Goal: Task Accomplishment & Management: Use online tool/utility

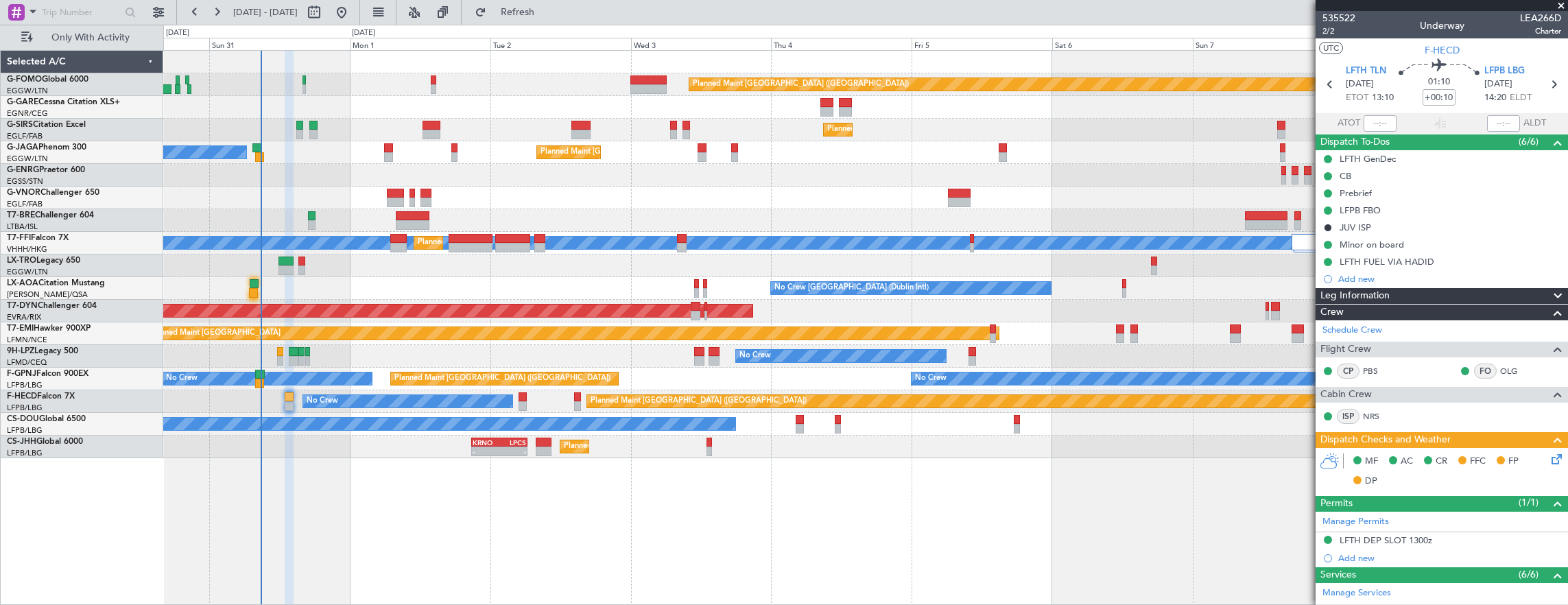
click at [249, 288] on div at bounding box center [254, 293] width 9 height 10
type input "07:06"
type input "1"
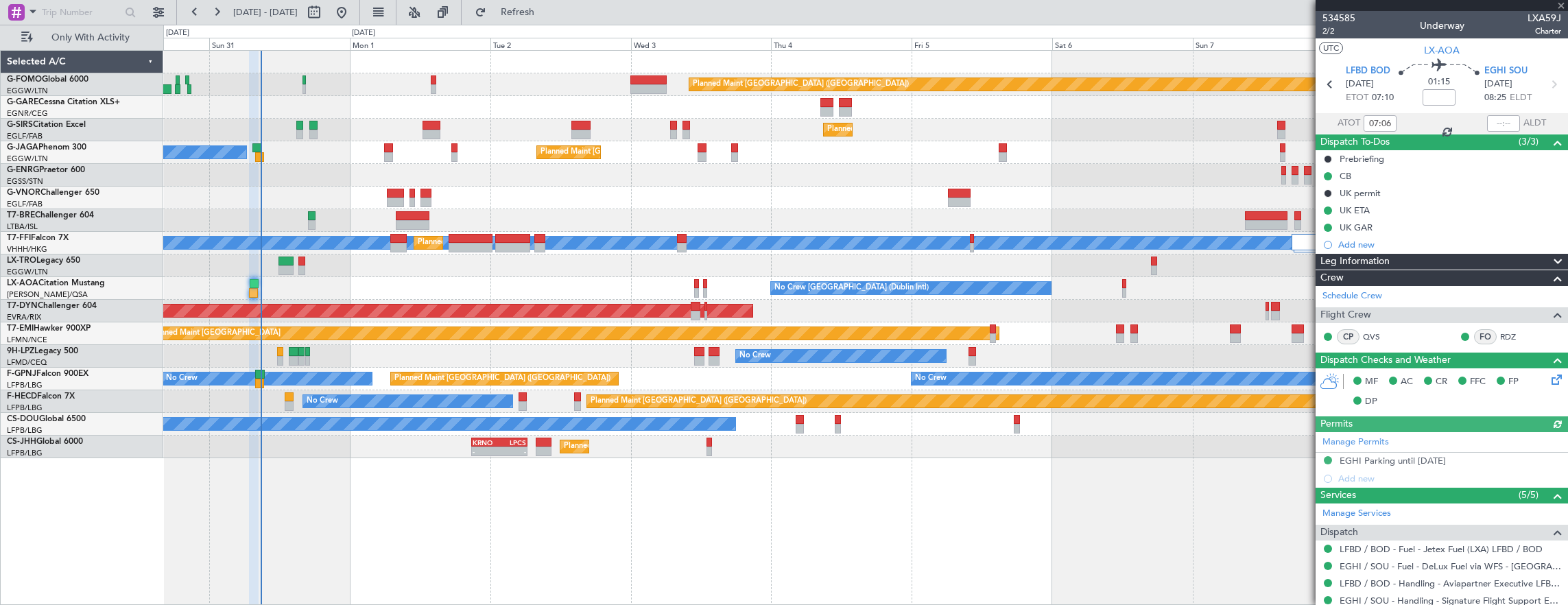
click at [1485, 111] on section "LFBD BOD [DATE] ETOT 07:10 01:15 EGHI SOU [DATE] 08:25 ELDT" at bounding box center [1441, 86] width 253 height 54
click at [1487, 121] on div at bounding box center [1503, 124] width 33 height 17
click at [1498, 122] on input "text" at bounding box center [1503, 124] width 33 height 17
click at [1509, 125] on input "text" at bounding box center [1503, 124] width 33 height 17
type input "08:25"
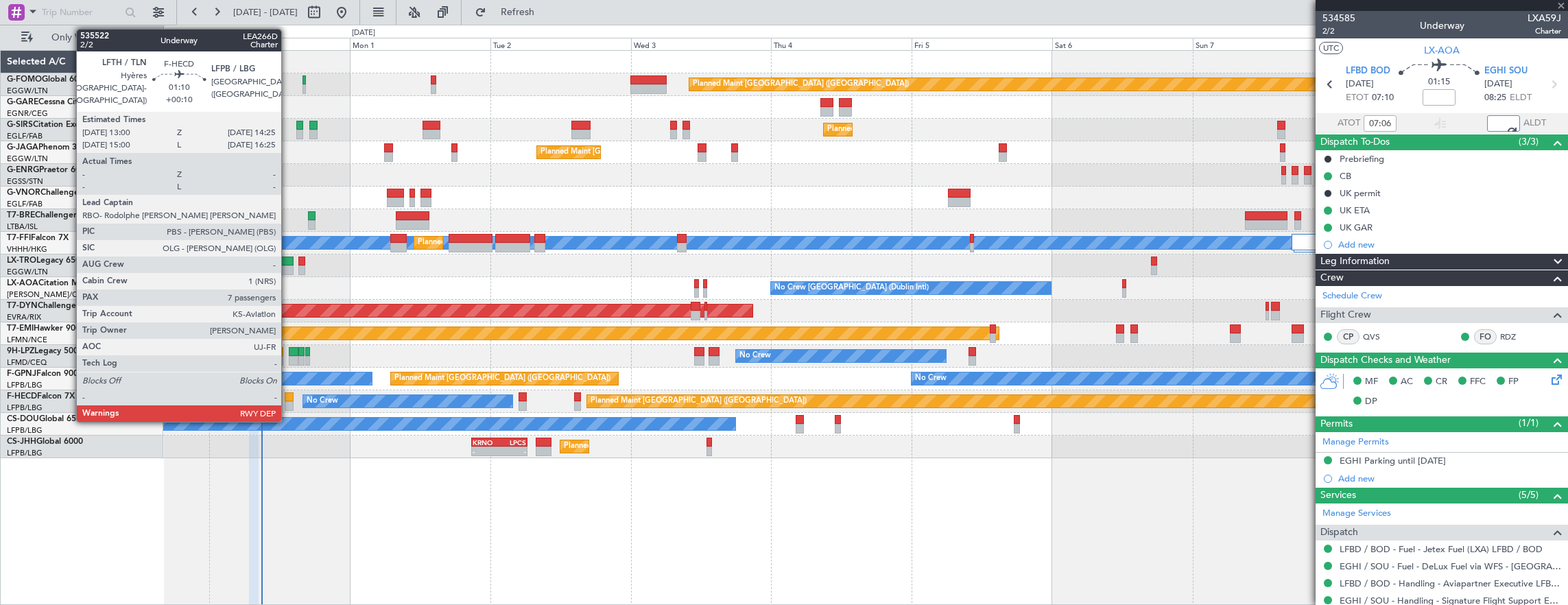
click at [288, 395] on div at bounding box center [289, 397] width 9 height 10
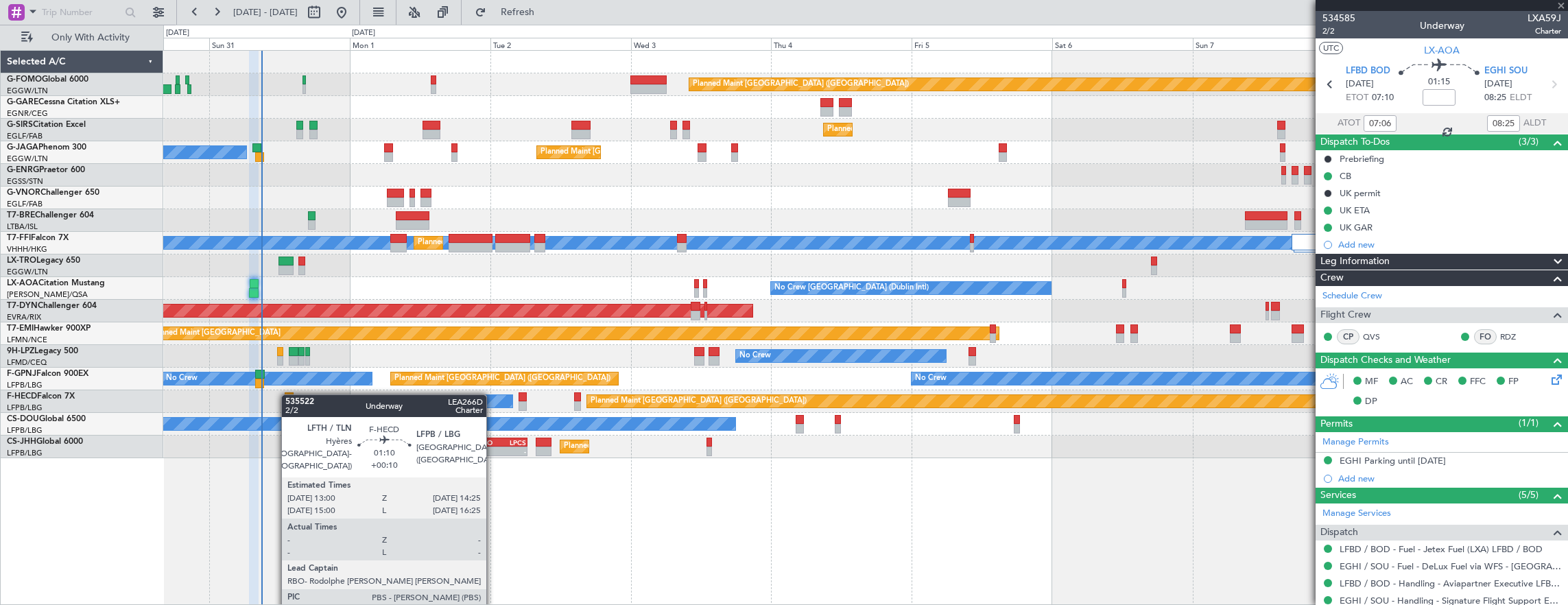
type input "+00:10"
type input "7"
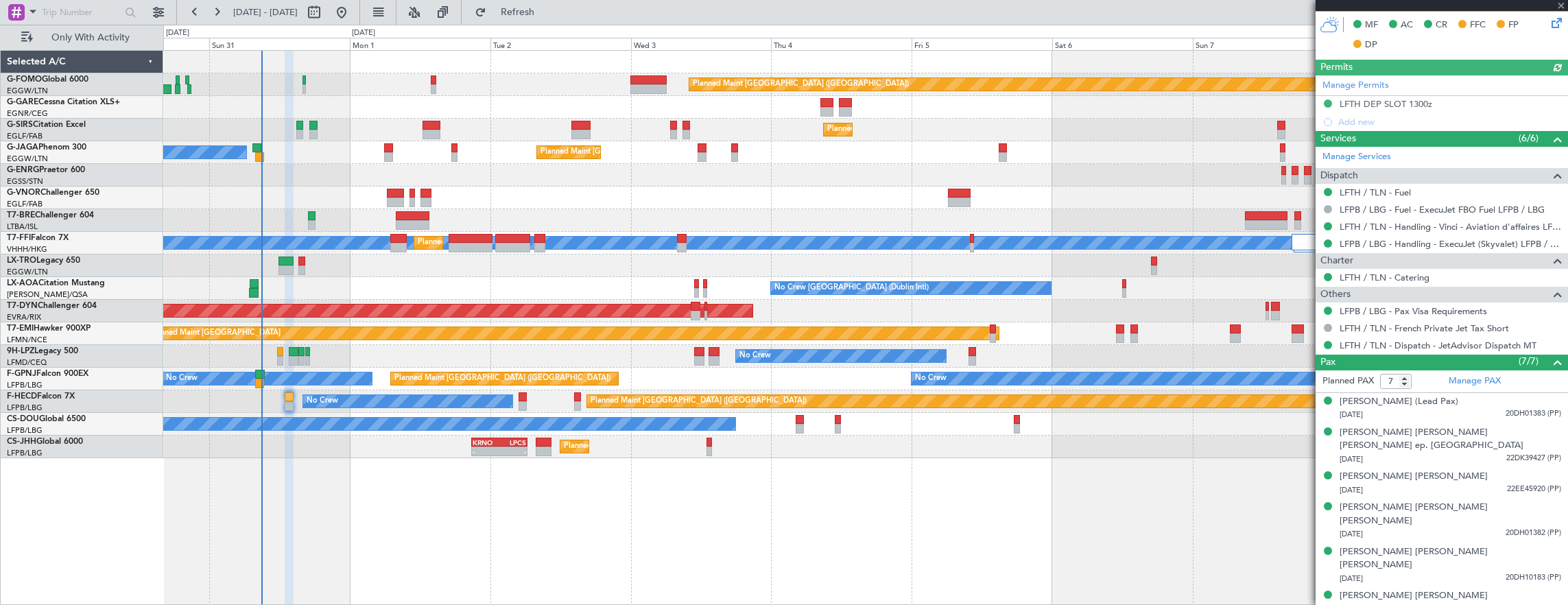
scroll to position [93, 0]
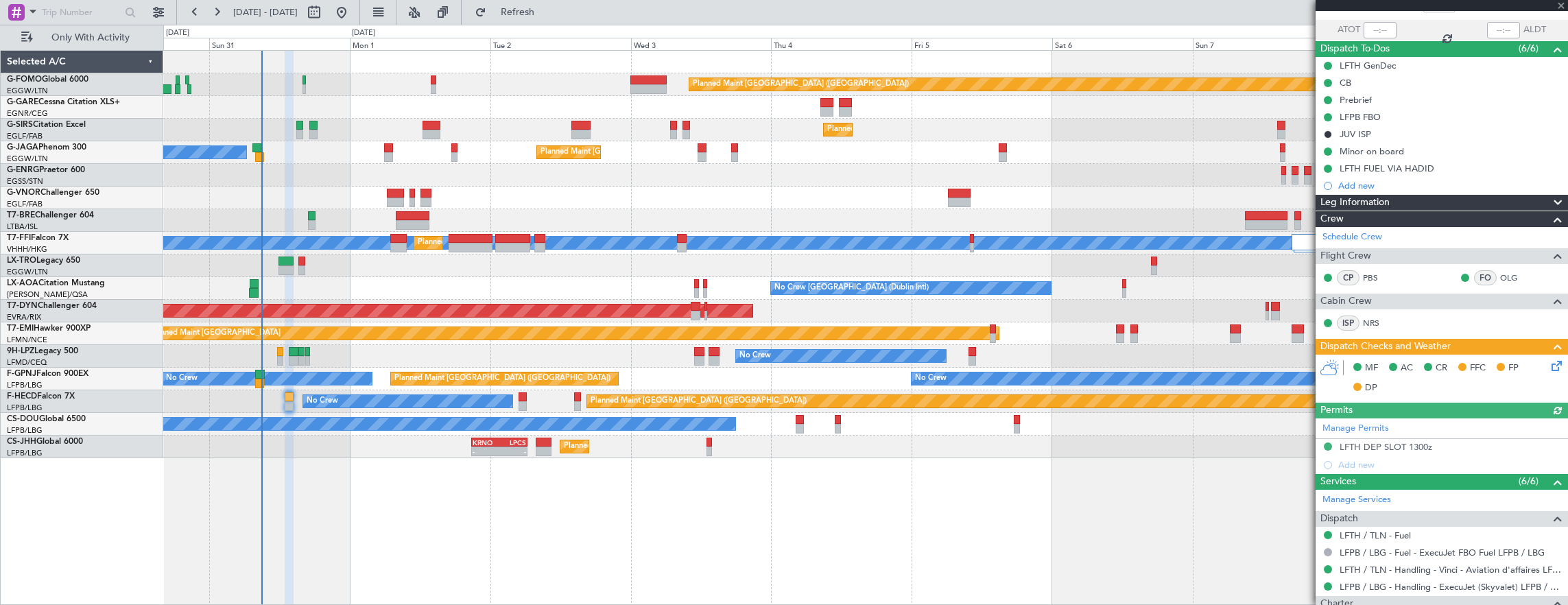
click at [1549, 358] on icon at bounding box center [1554, 363] width 11 height 11
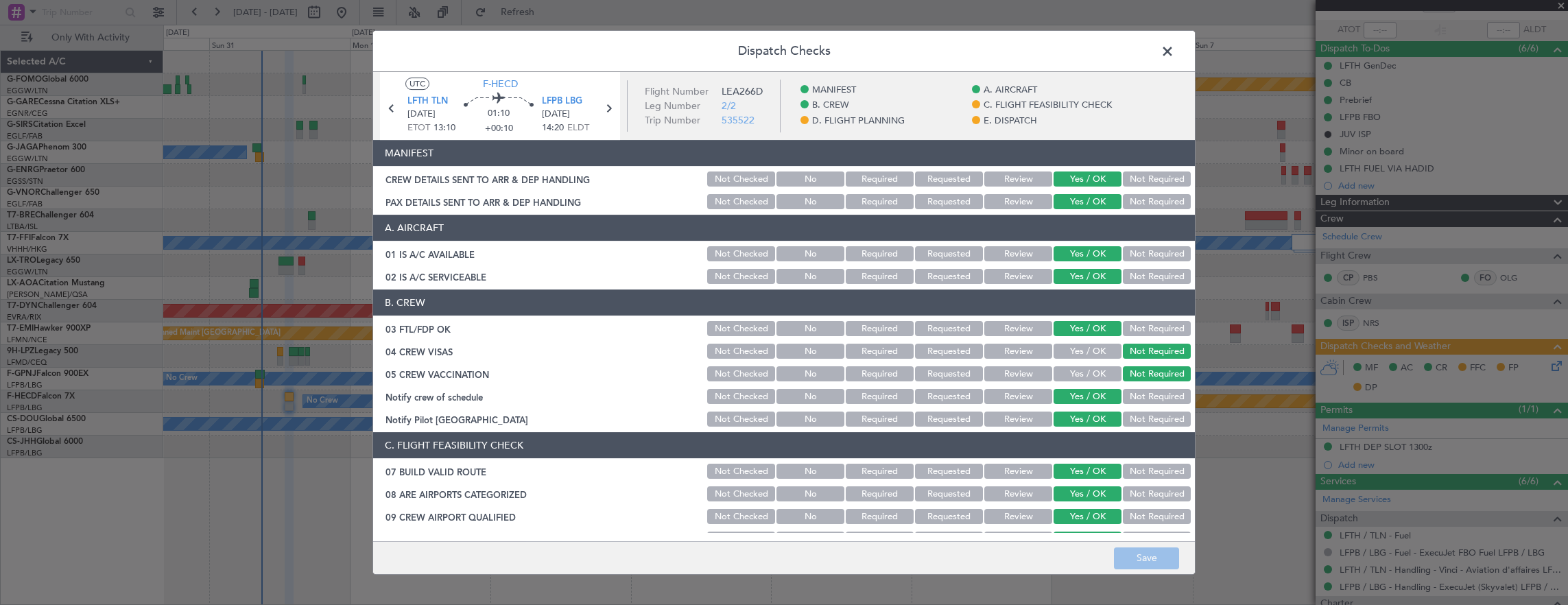
scroll to position [411, 0]
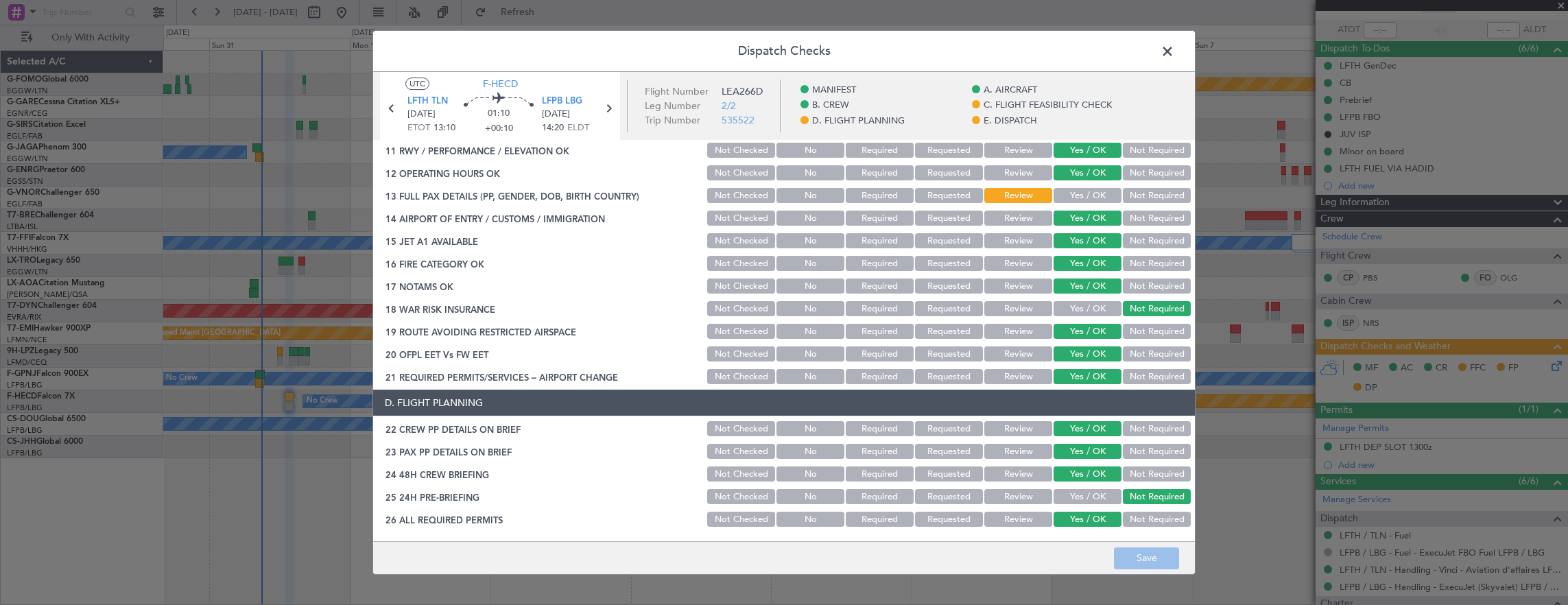
click at [1074, 202] on button "Yes / OK" at bounding box center [1087, 195] width 68 height 15
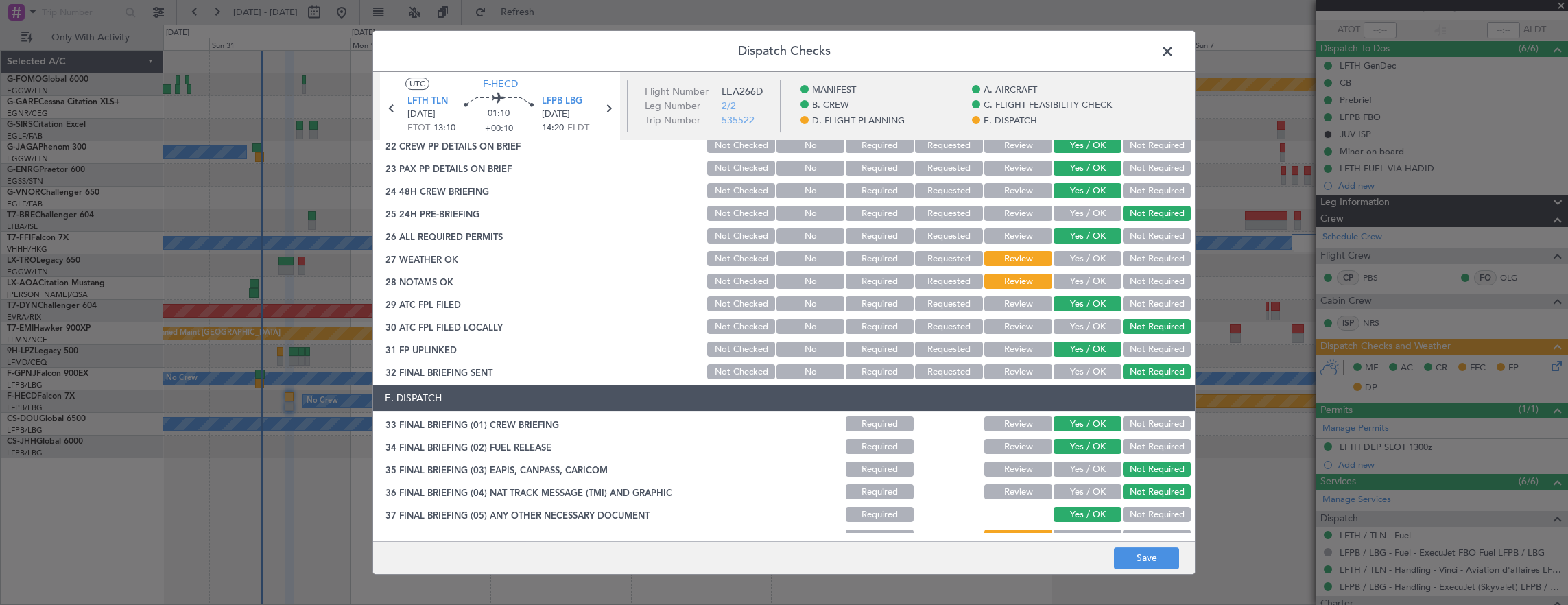
scroll to position [618, 0]
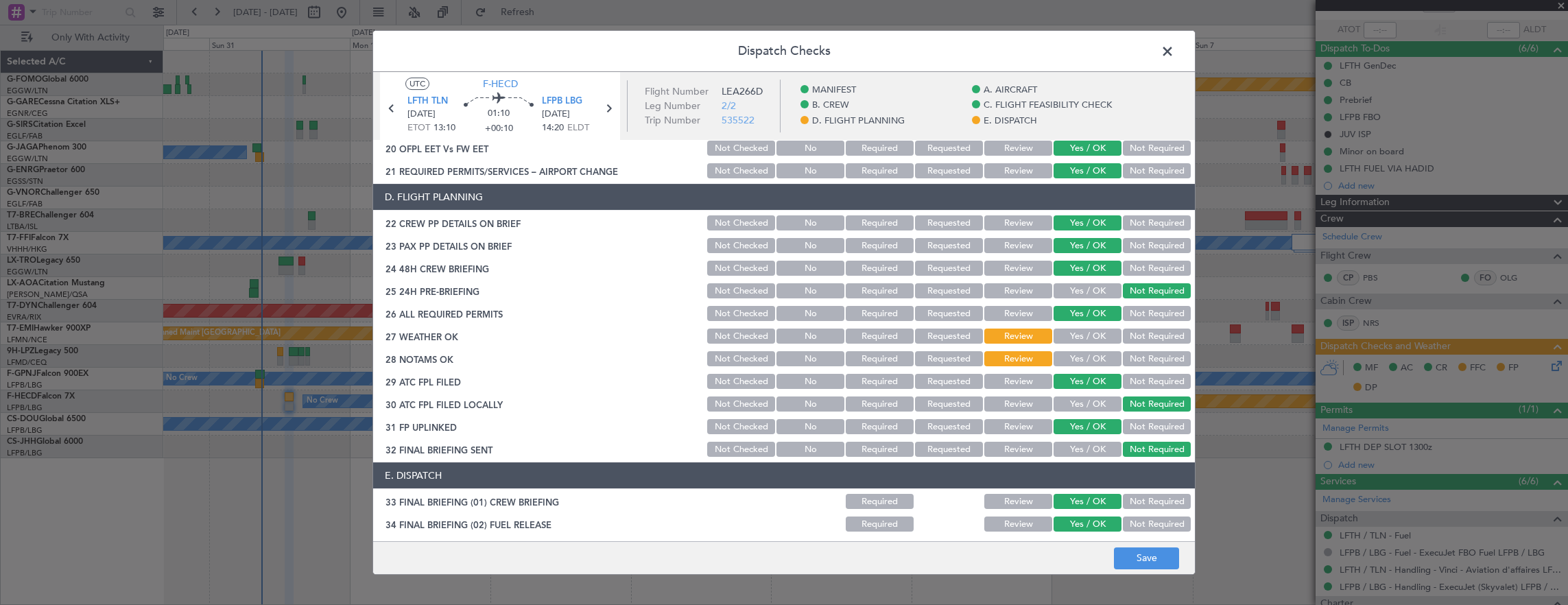
click at [1085, 335] on button "Yes / OK" at bounding box center [1087, 336] width 68 height 15
click at [1080, 355] on button "Yes / OK" at bounding box center [1087, 359] width 68 height 15
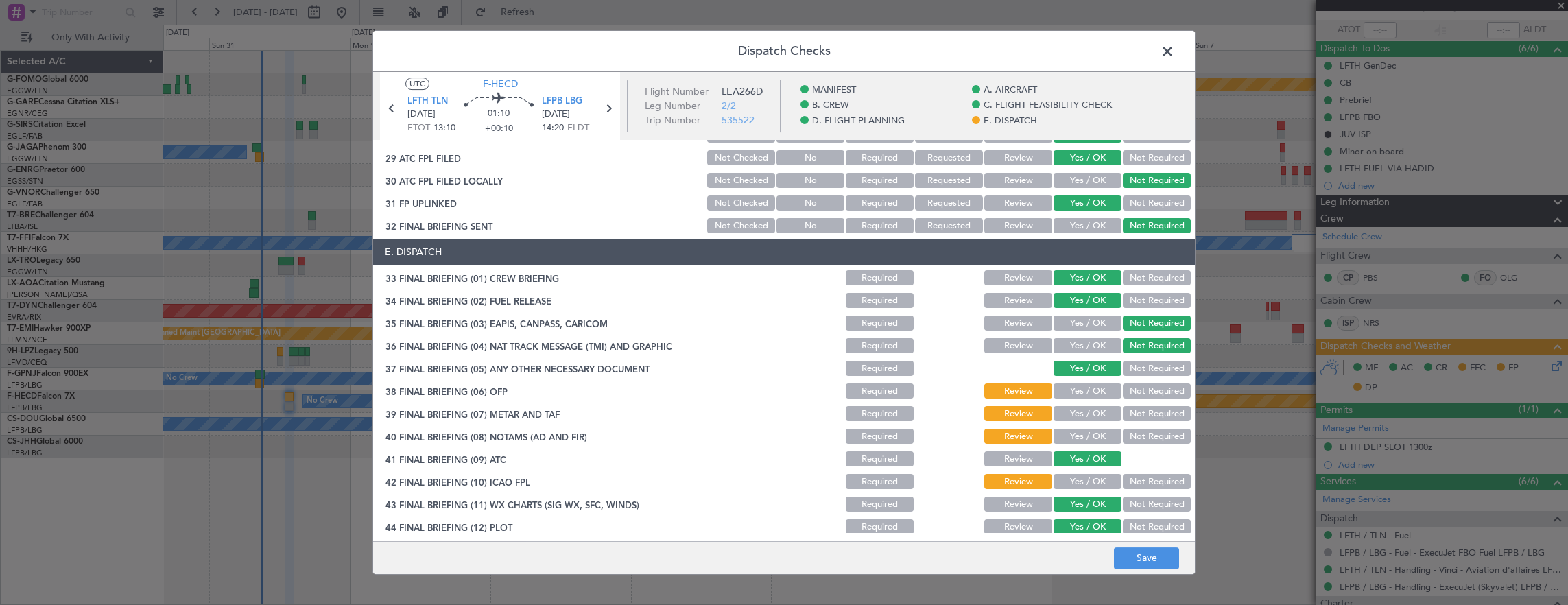
scroll to position [849, 0]
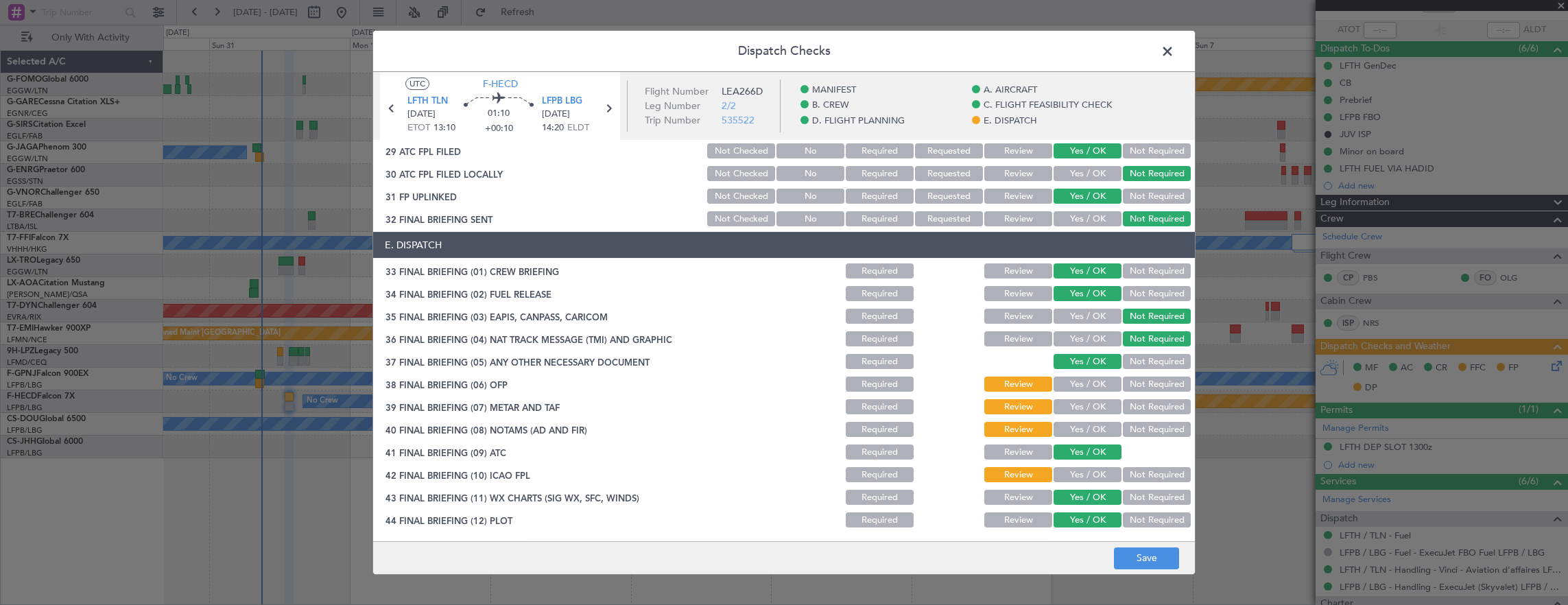
click at [1088, 375] on div "Yes / OK" at bounding box center [1086, 384] width 69 height 19
click at [1088, 381] on button "Yes / OK" at bounding box center [1087, 385] width 68 height 15
click at [1081, 405] on button "Yes / OK" at bounding box center [1087, 407] width 68 height 15
click at [1081, 428] on button "Yes / OK" at bounding box center [1087, 430] width 68 height 15
click at [1067, 469] on button "Yes / OK" at bounding box center [1087, 475] width 68 height 15
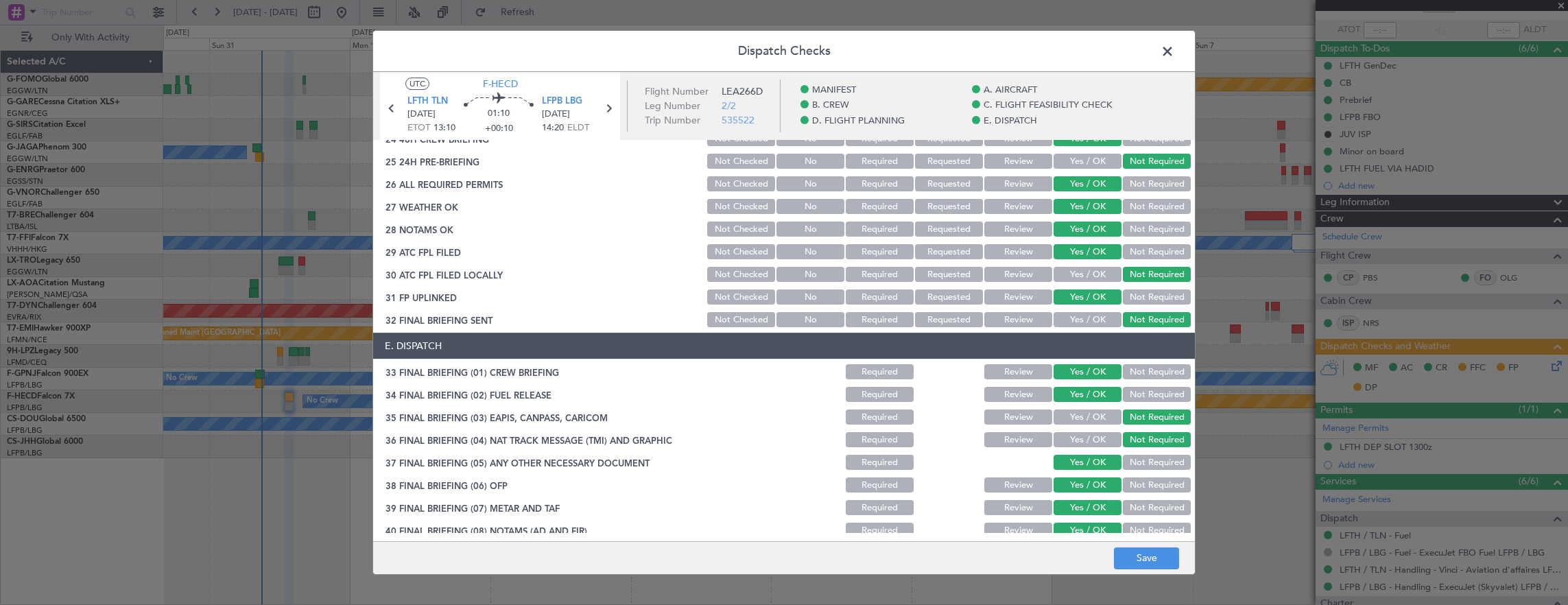
scroll to position [711, 0]
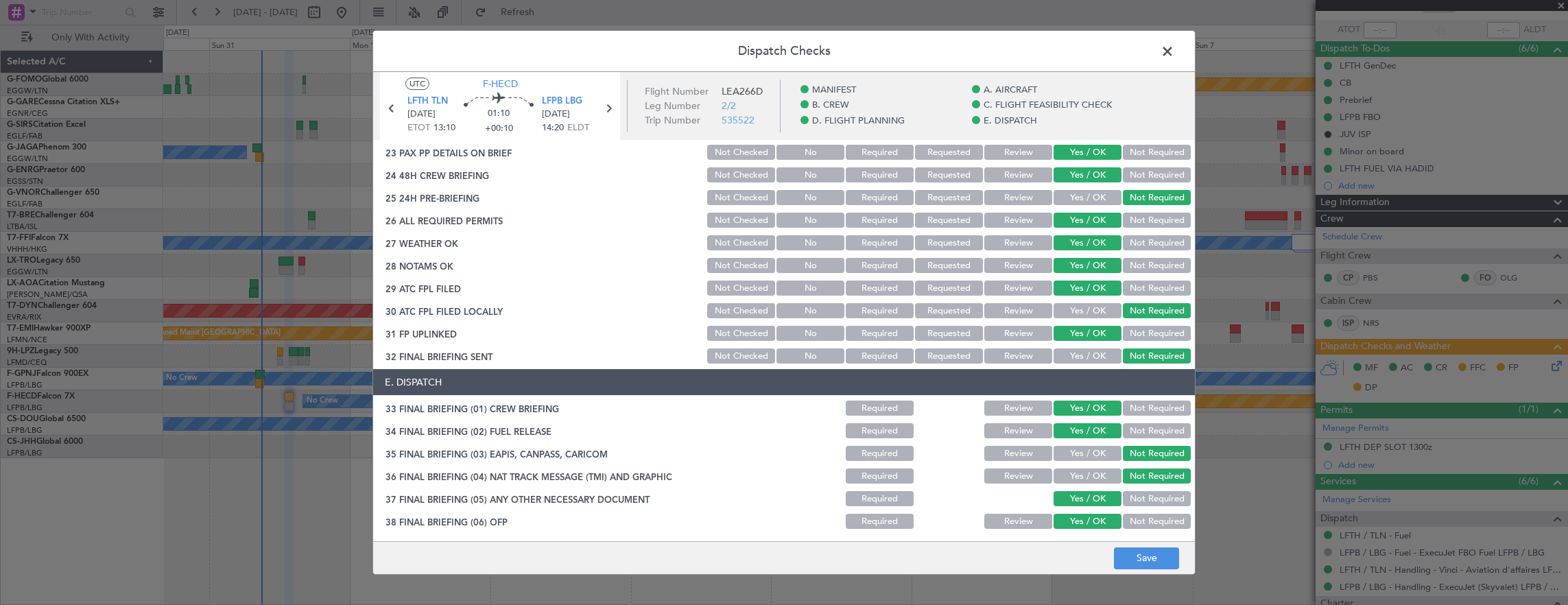
click at [1015, 249] on button "Review" at bounding box center [1018, 243] width 68 height 15
click at [1014, 269] on button "Review" at bounding box center [1018, 265] width 68 height 15
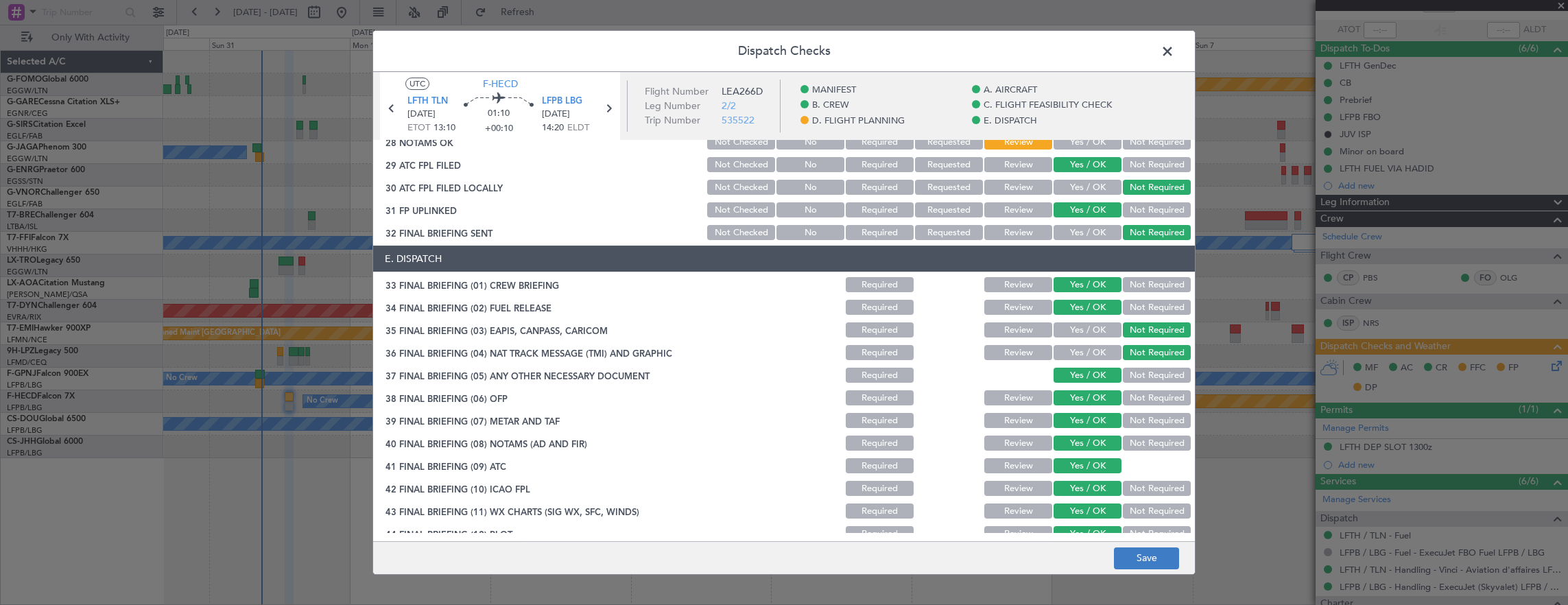
scroll to position [849, 0]
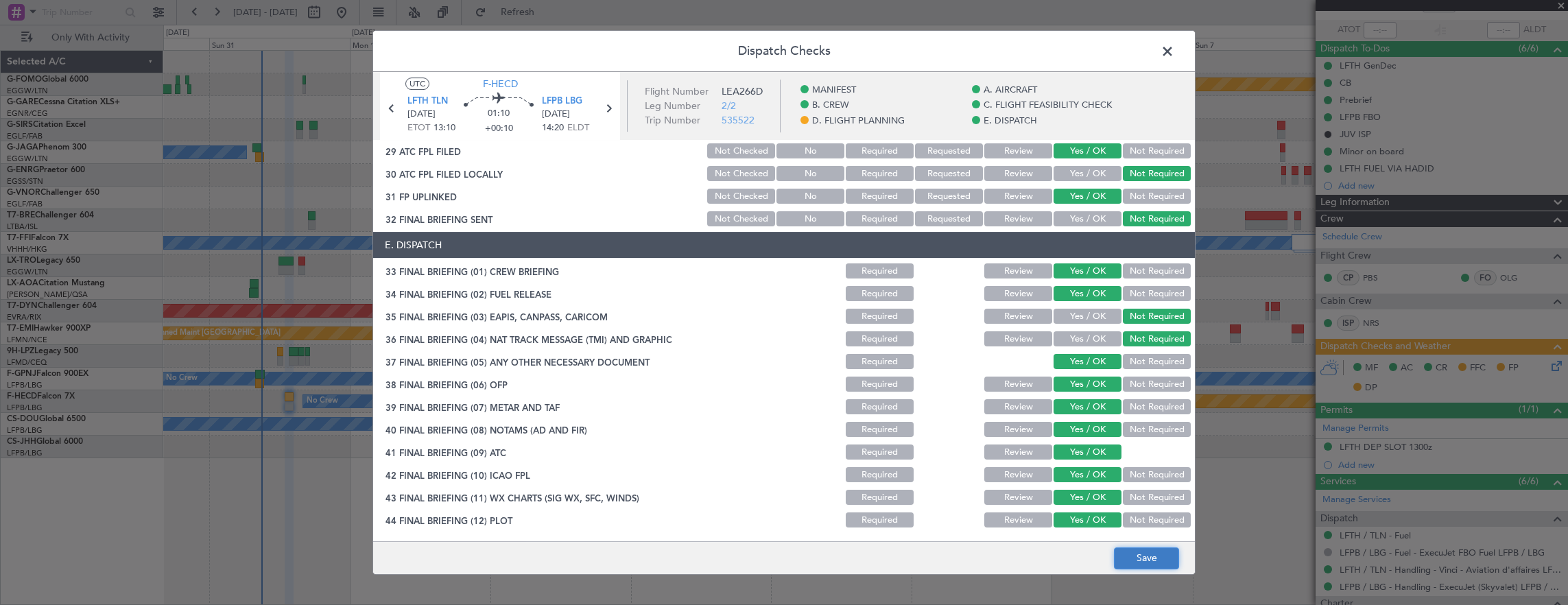
click at [1134, 557] on button "Save" at bounding box center [1147, 558] width 65 height 22
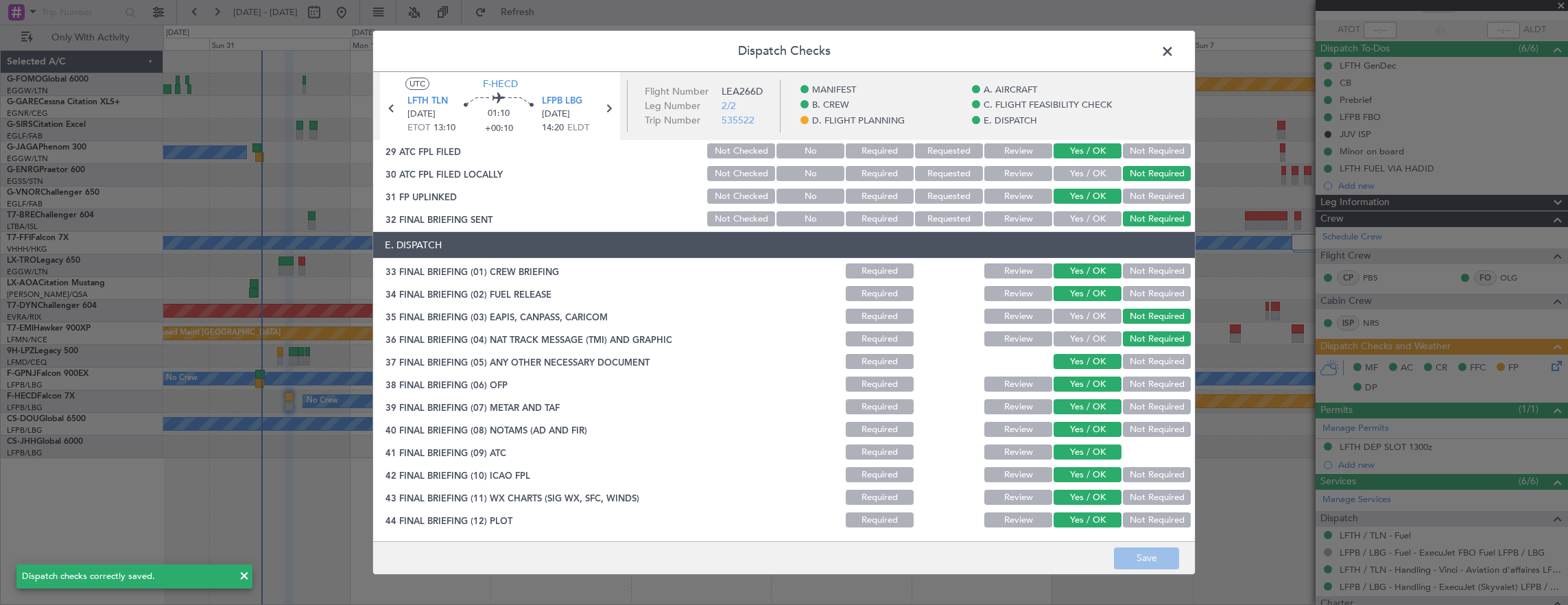
click at [1174, 52] on span at bounding box center [1174, 54] width 0 height 28
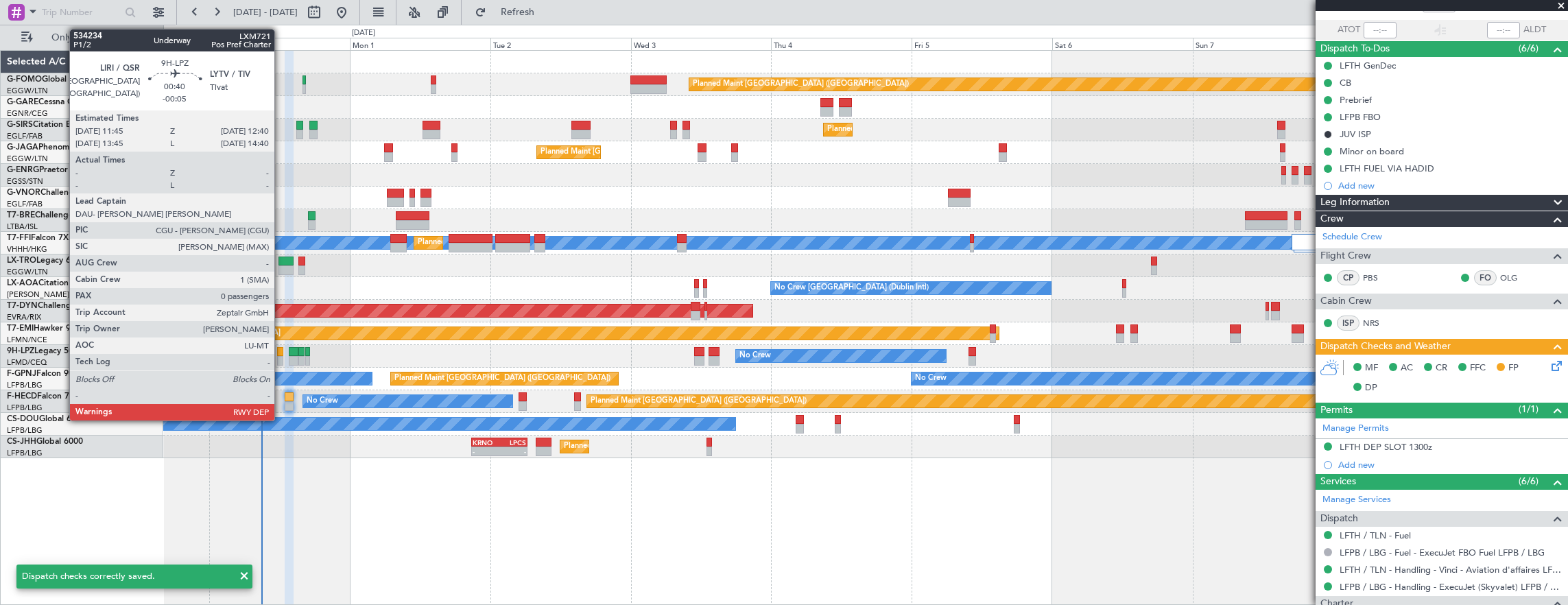
click at [281, 349] on div at bounding box center [279, 352] width 6 height 10
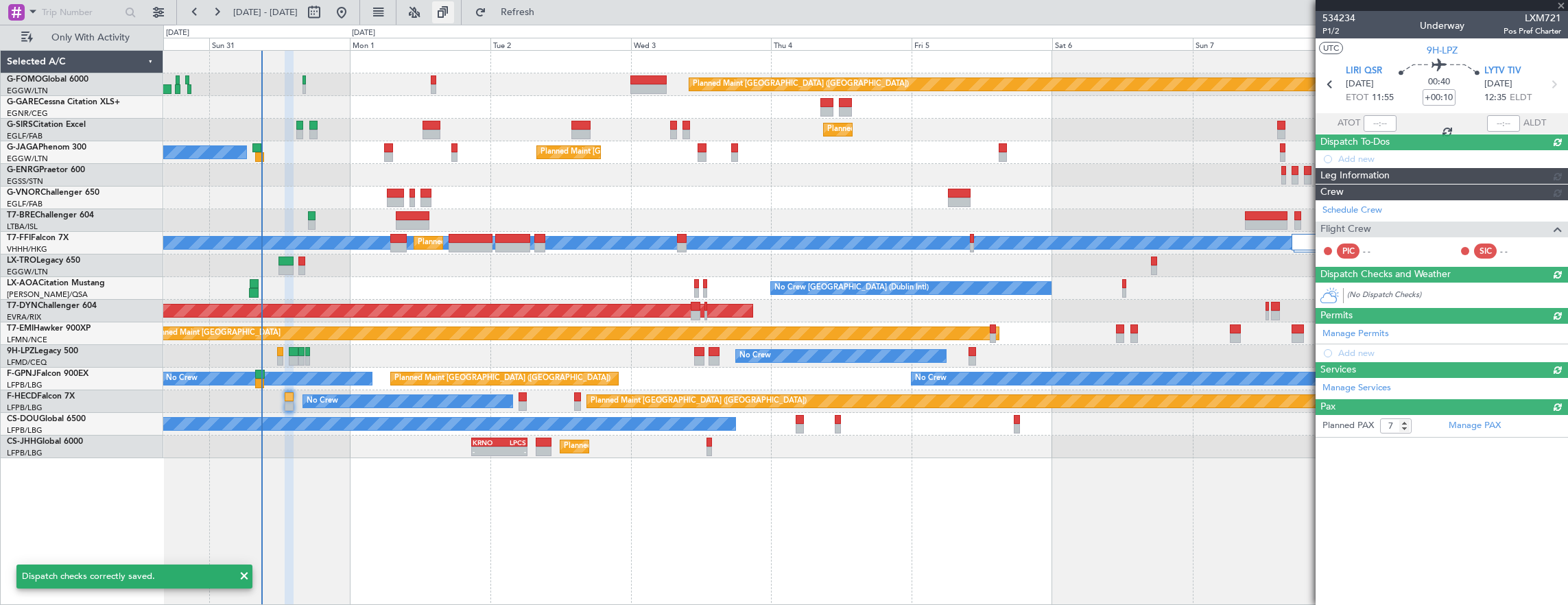
type input "-00:05"
type input "0"
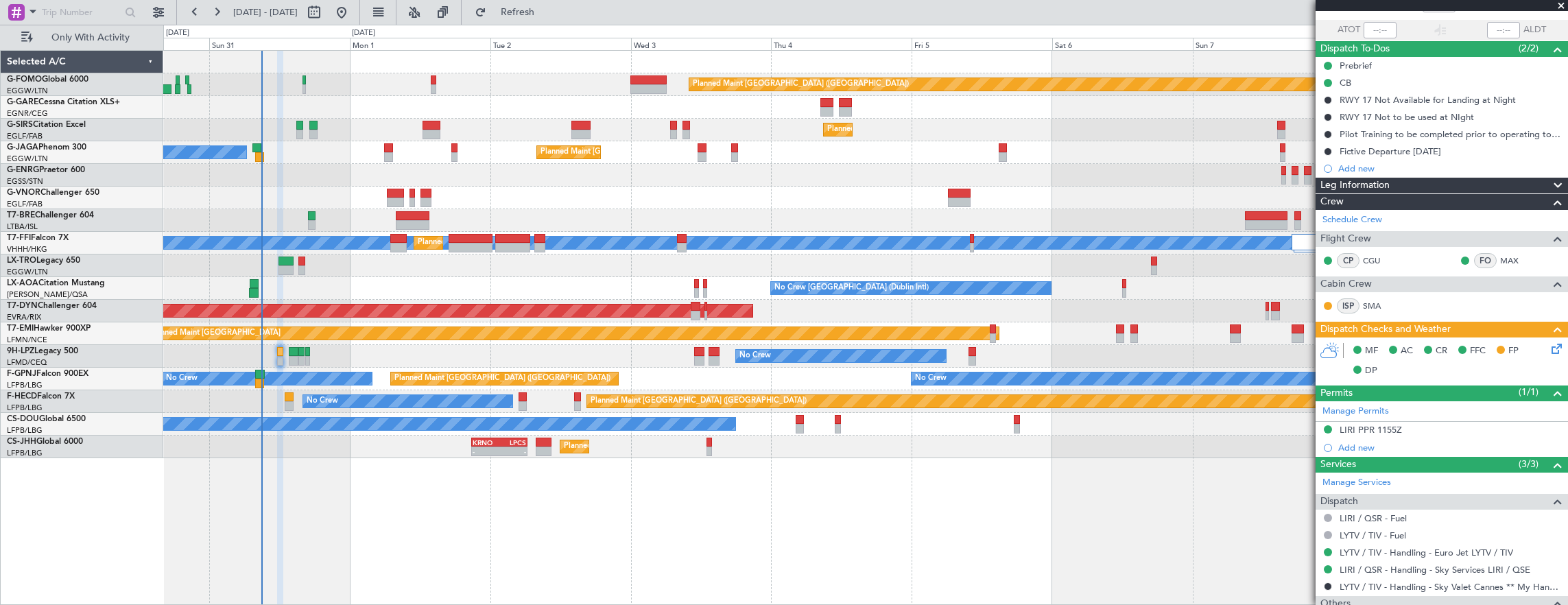
scroll to position [0, 0]
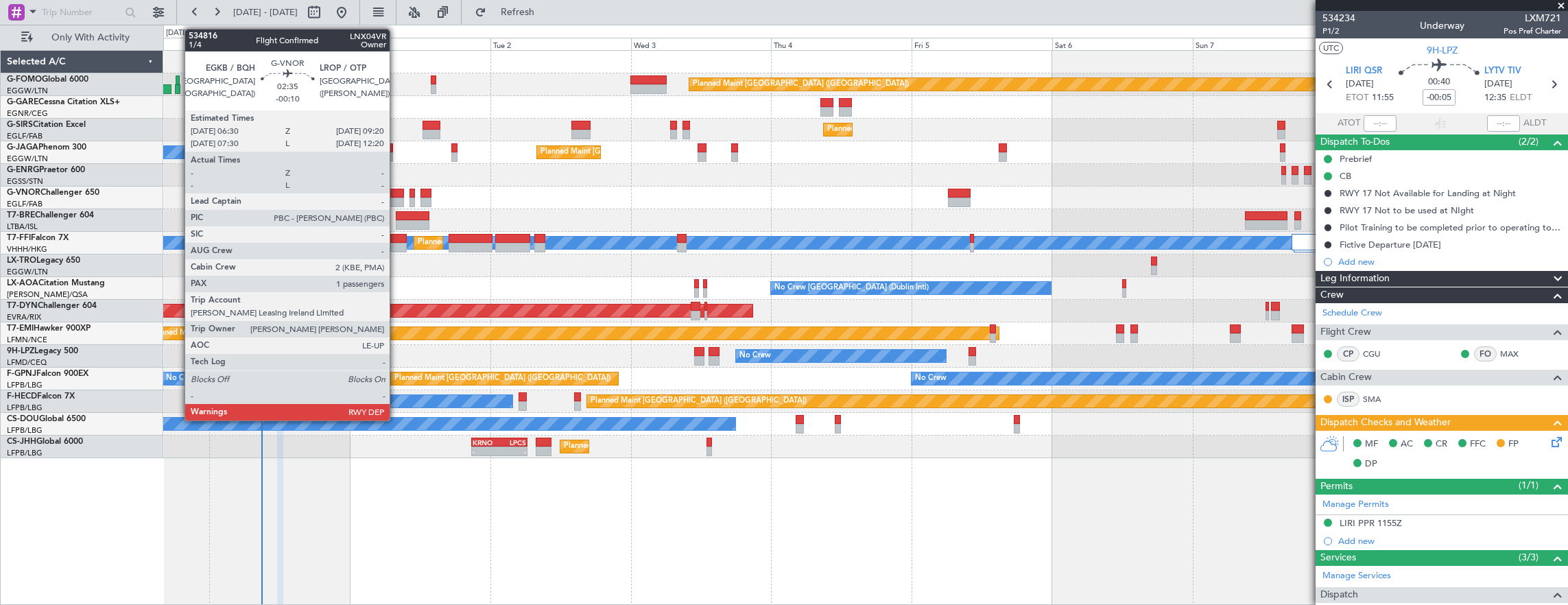
click at [396, 194] on div at bounding box center [395, 194] width 18 height 10
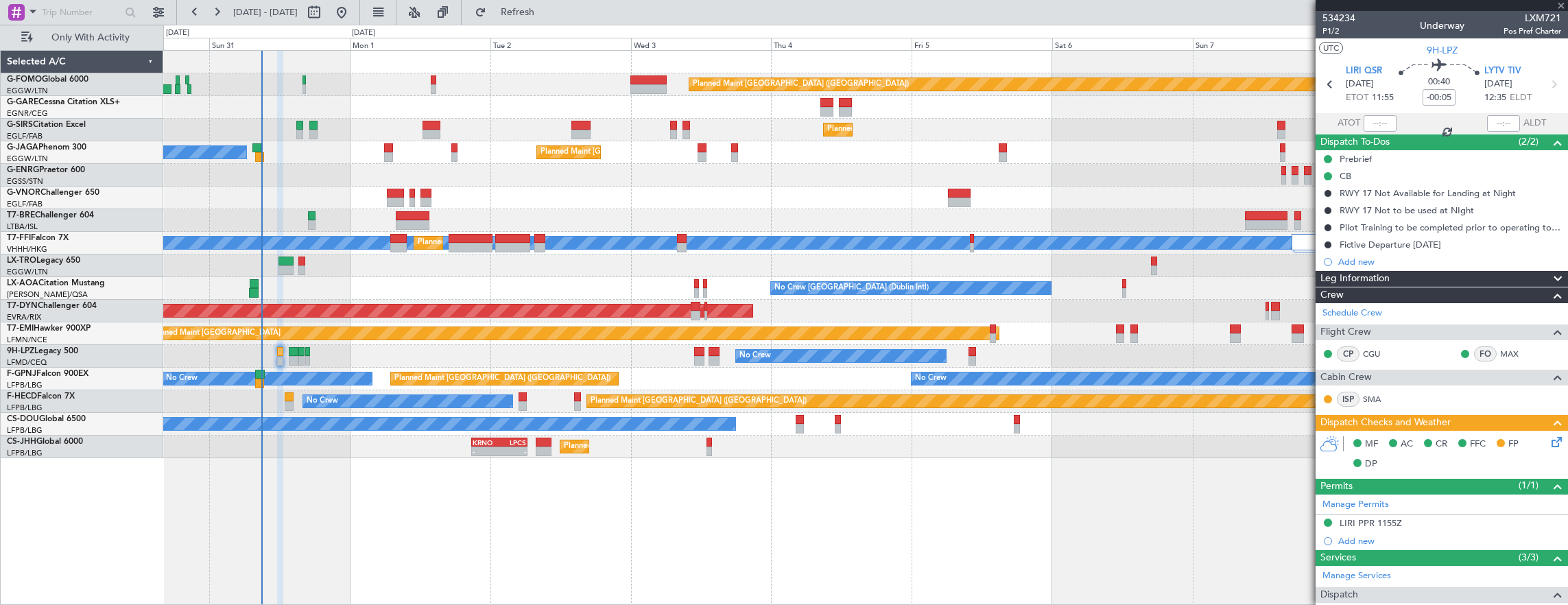
type input "-00:10"
type input "1"
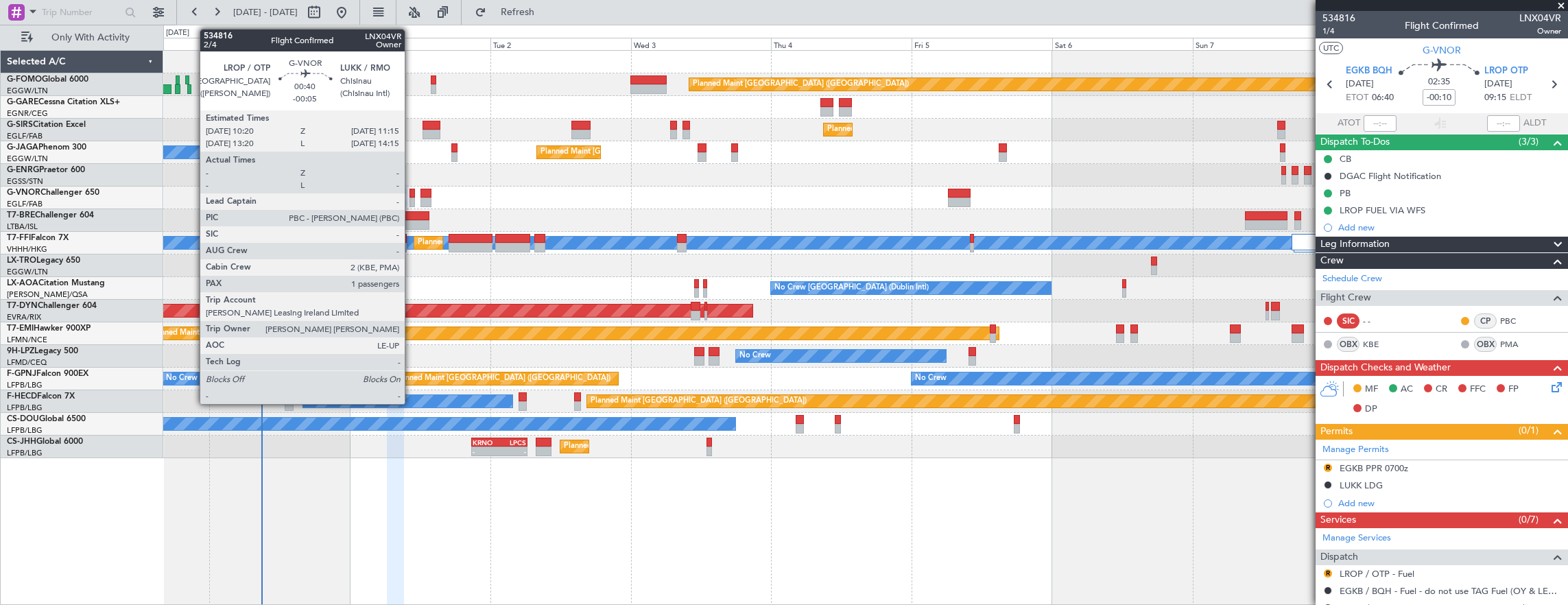
click at [413, 195] on div at bounding box center [412, 194] width 6 height 10
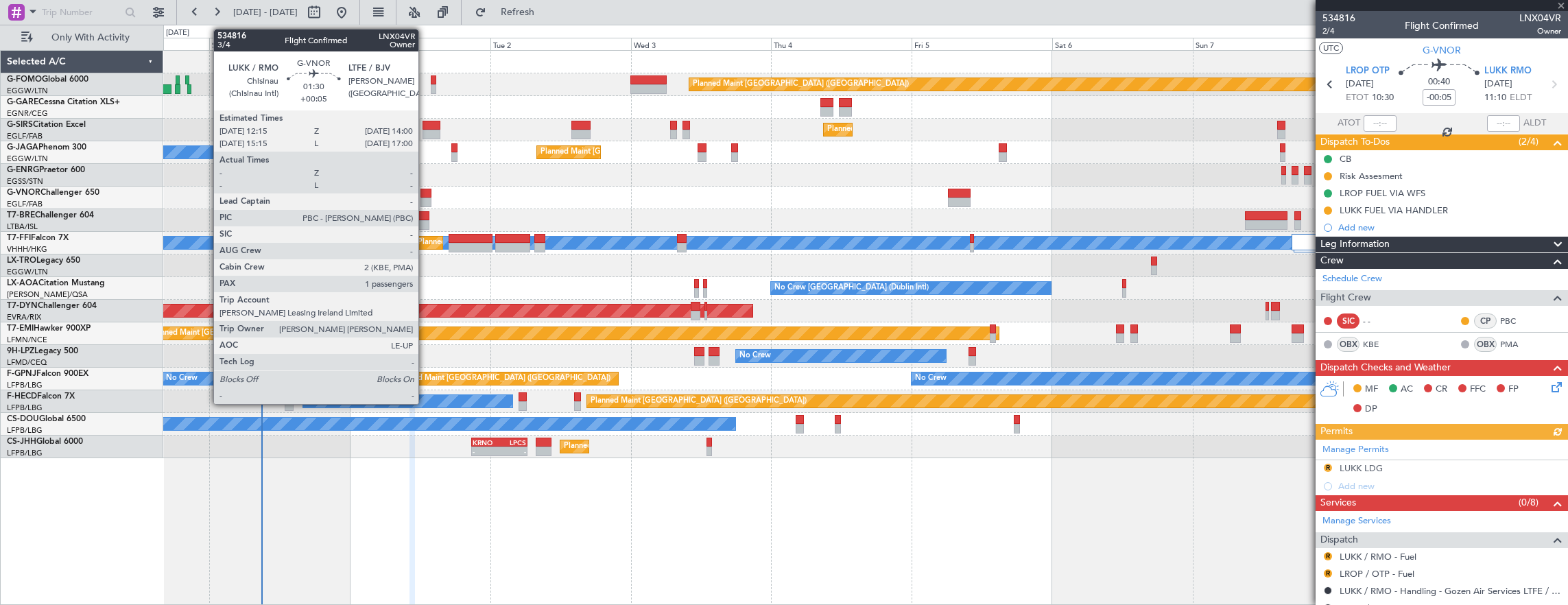
click at [425, 194] on div at bounding box center [425, 194] width 10 height 10
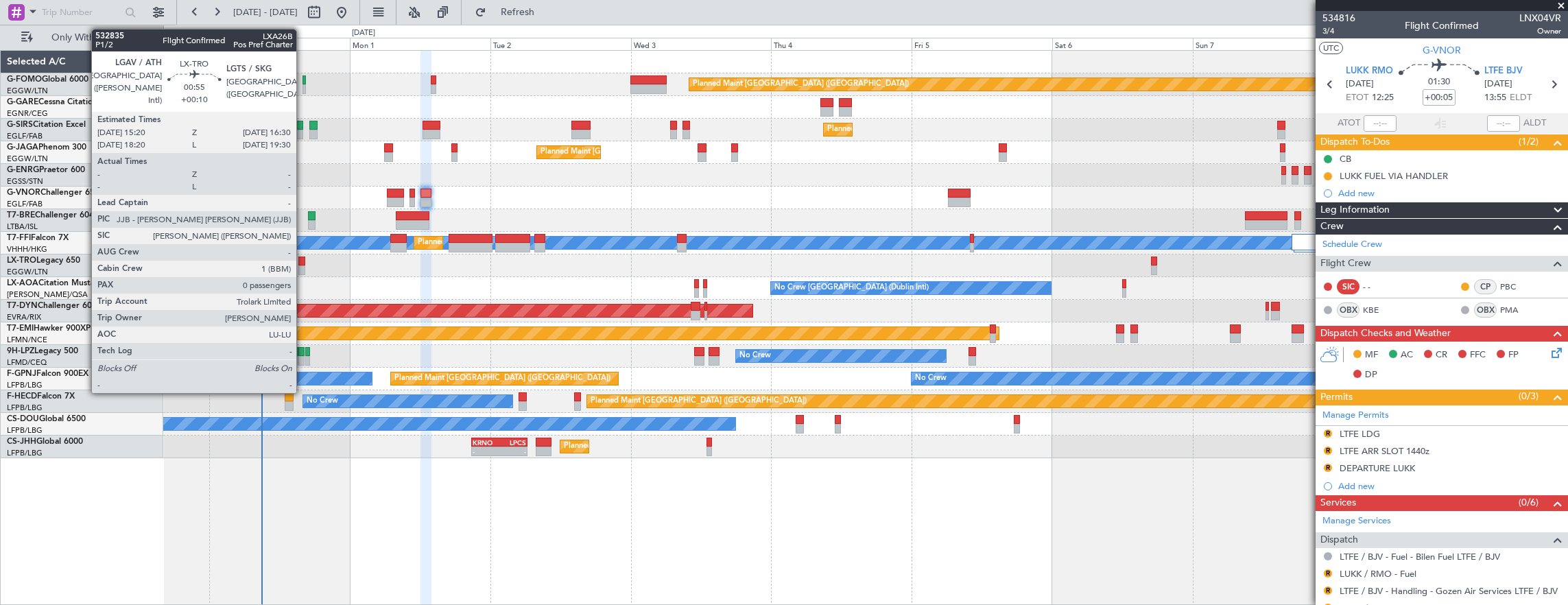
click at [304, 266] on div at bounding box center [302, 270] width 7 height 10
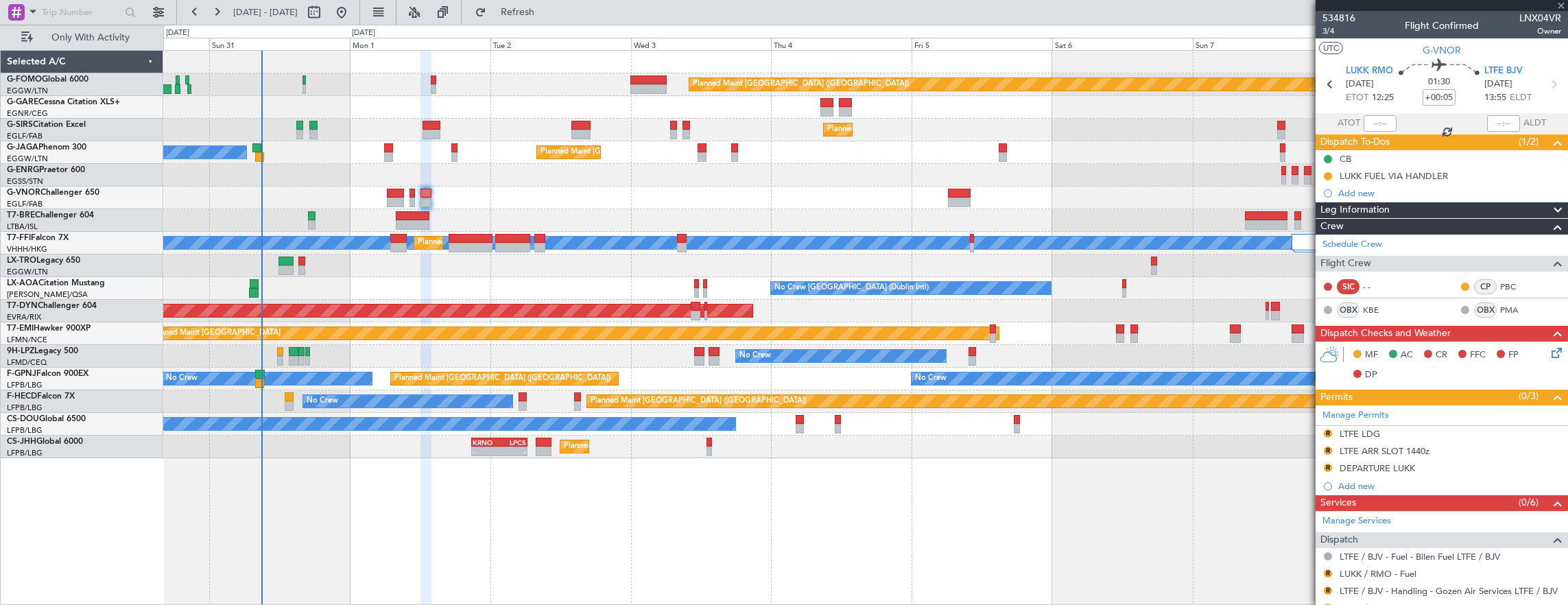
type input "+00:10"
type input "0"
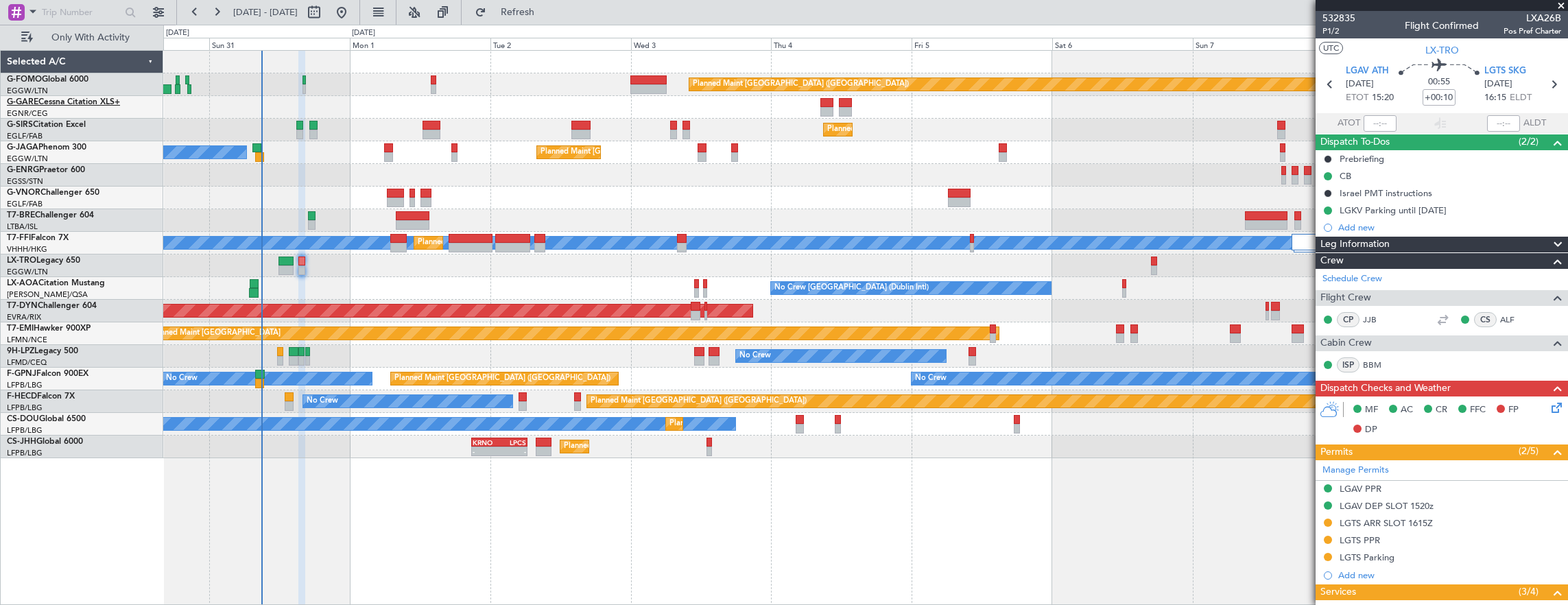
drag, startPoint x: 79, startPoint y: 34, endPoint x: 90, endPoint y: 100, distance: 66.9
click at [80, 34] on span "Only With Activity" at bounding box center [90, 38] width 109 height 10
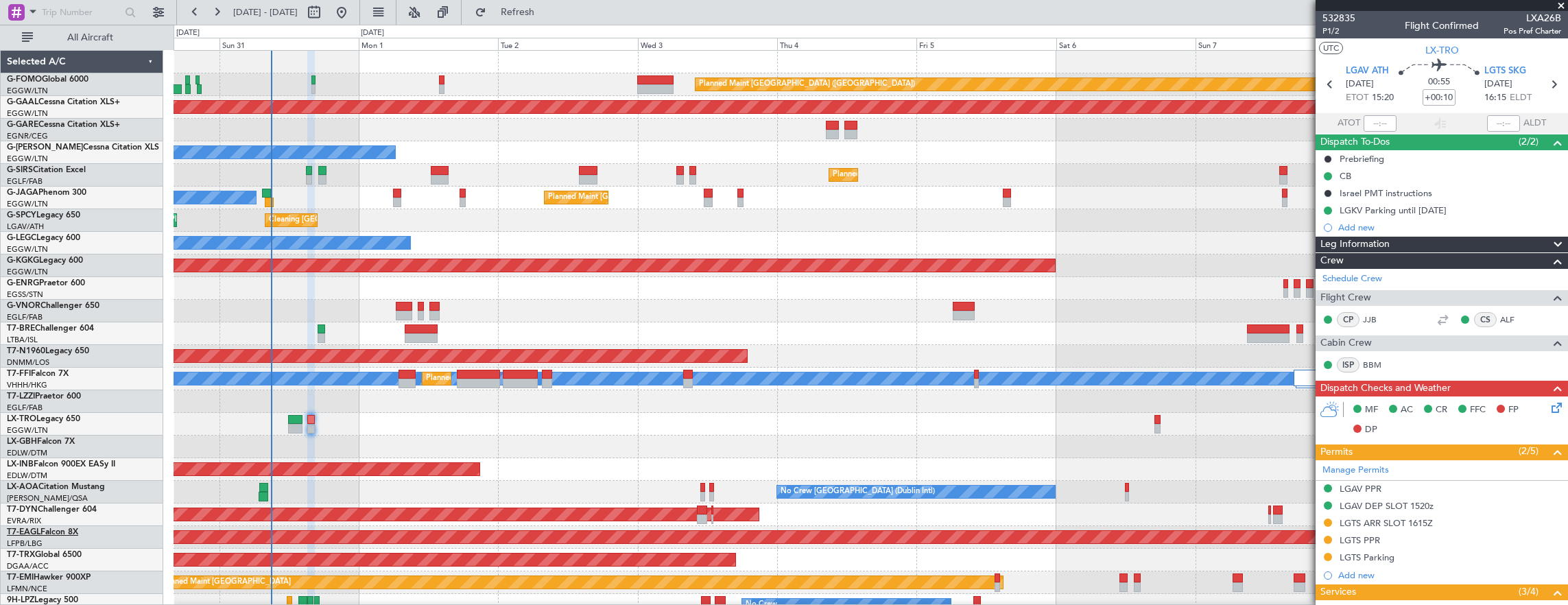
click at [63, 533] on link "T7-EAGL Falcon 8X" at bounding box center [43, 532] width 72 height 8
click at [59, 504] on div "T7-DYN Challenger 604" at bounding box center [84, 510] width 156 height 13
click at [59, 509] on link "T7-DYN Challenger 604" at bounding box center [52, 510] width 90 height 8
click at [73, 325] on link "T7-BRE Challenger 604" at bounding box center [50, 329] width 87 height 8
click at [72, 353] on link "T7-N1960 Legacy 650" at bounding box center [48, 351] width 83 height 8
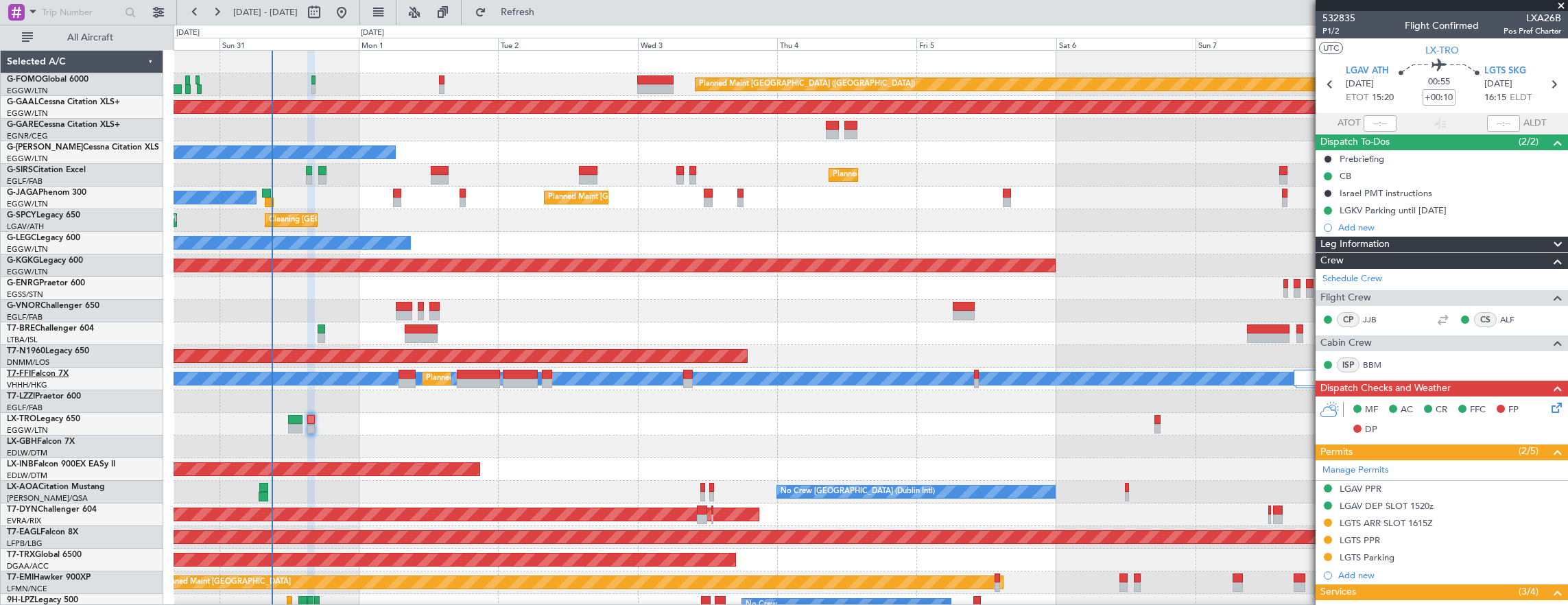
click at [68, 372] on link "T7-FFI Falcon 7X" at bounding box center [38, 374] width 62 height 8
click at [51, 533] on link "T7-EAGL Falcon 8X" at bounding box center [43, 532] width 72 height 8
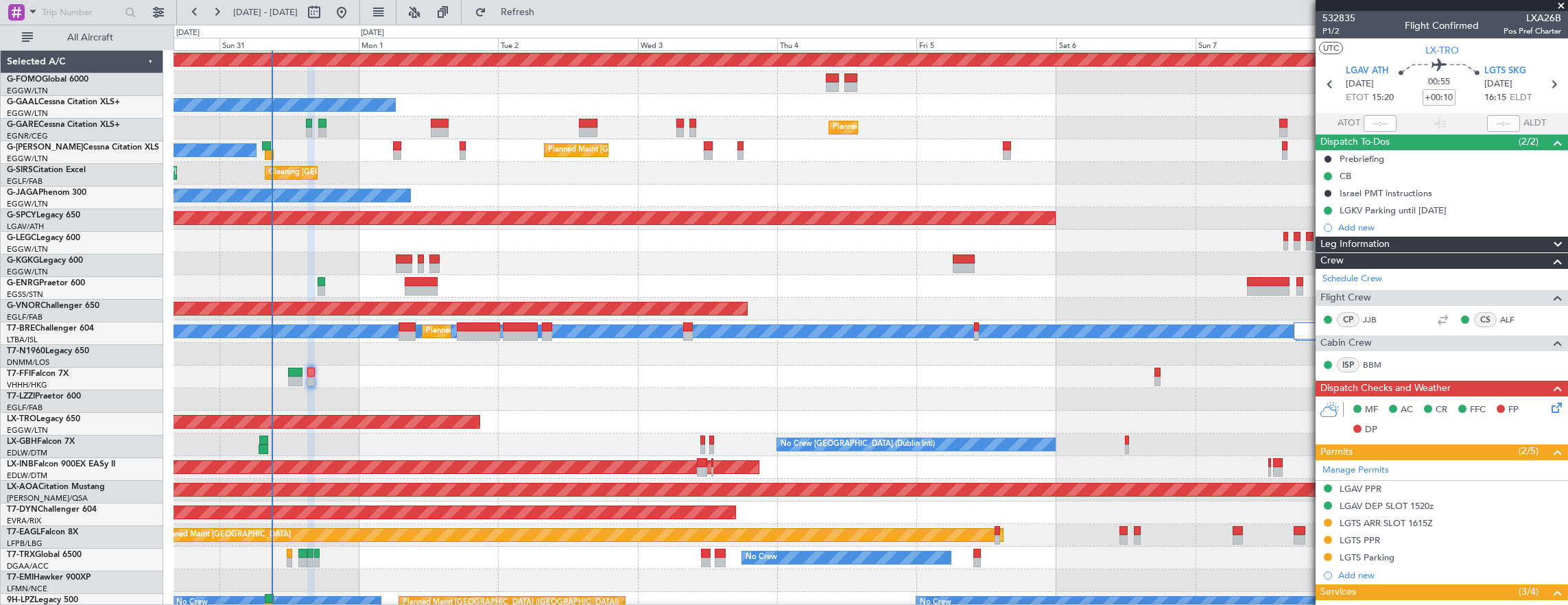
scroll to position [68, 0]
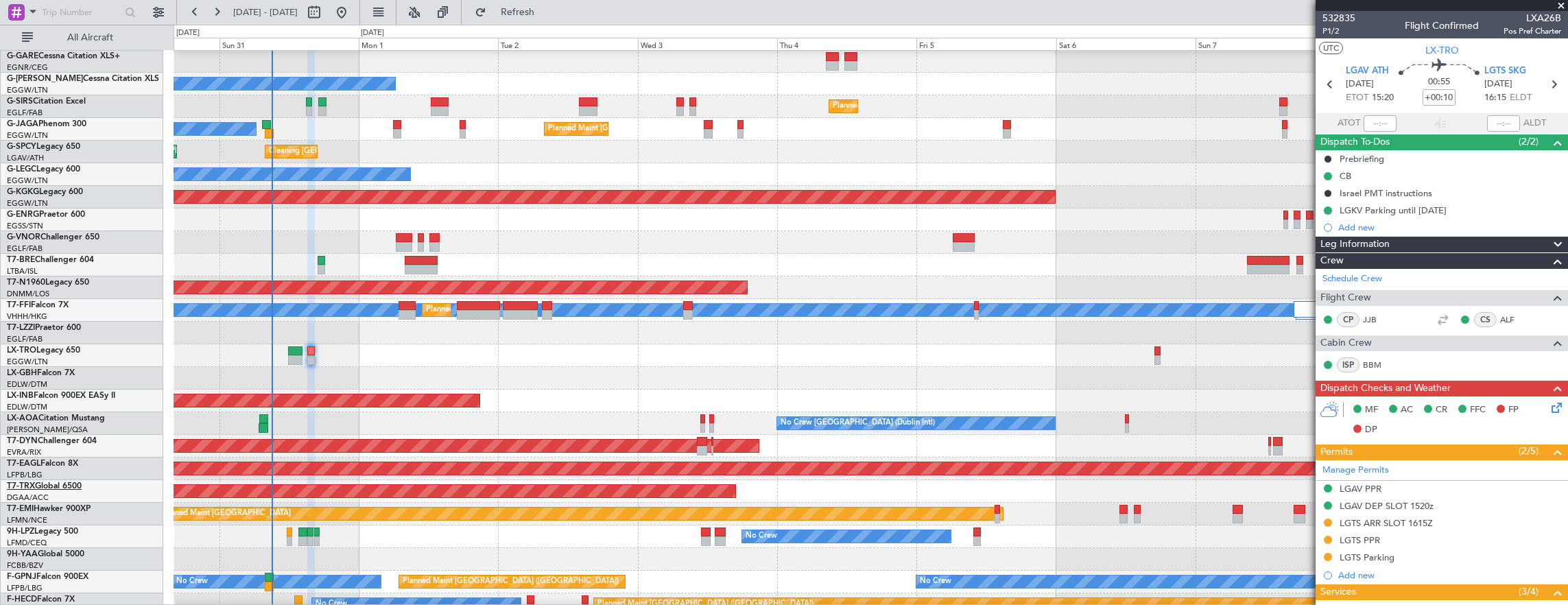
click at [60, 487] on link "T7-TRX Global 6500" at bounding box center [44, 487] width 75 height 8
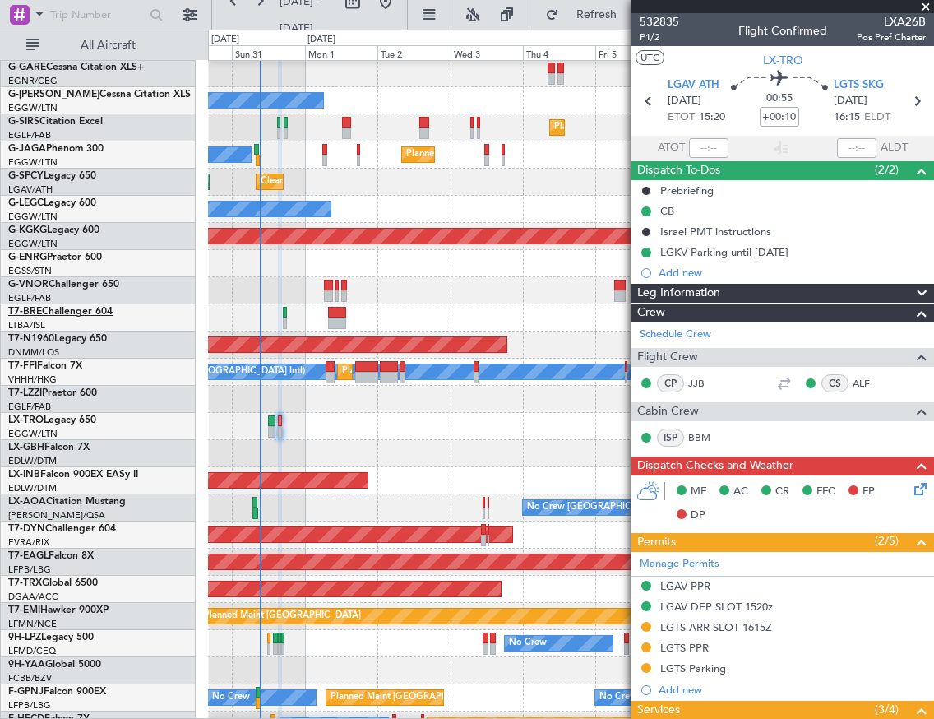
click at [79, 311] on link "T7-BRE Challenger 604" at bounding box center [60, 312] width 104 height 10
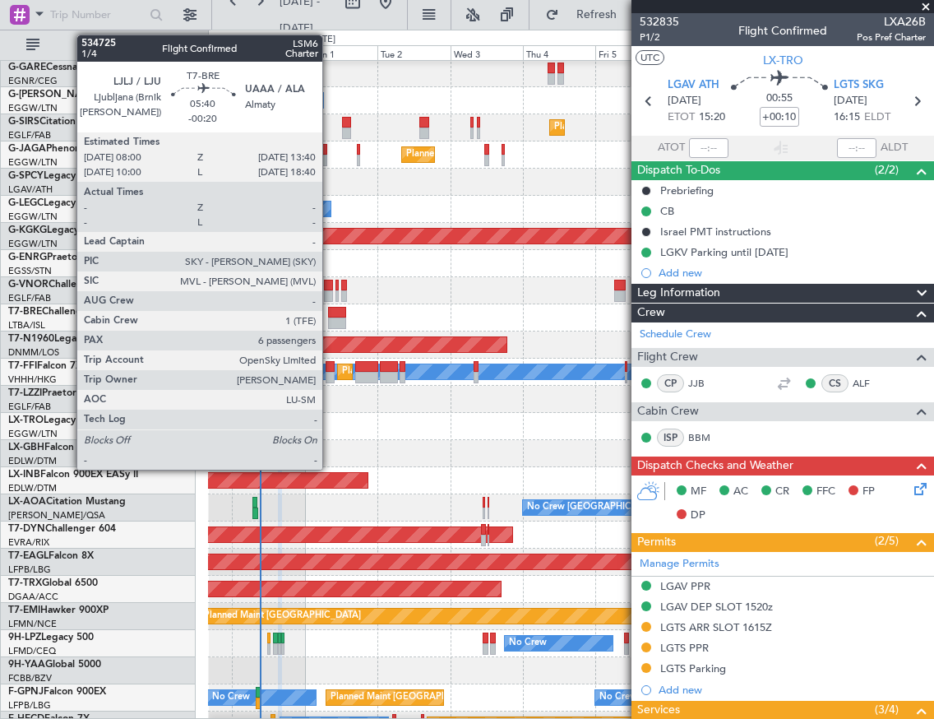
click at [332, 313] on div at bounding box center [336, 313] width 17 height 12
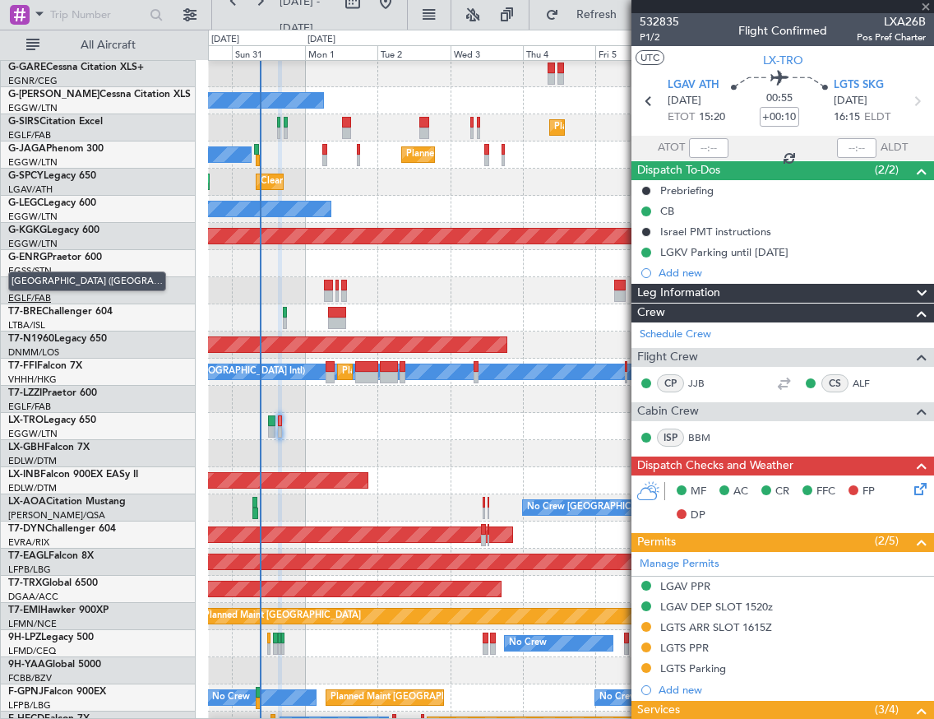
type input "-00:20"
type input "6"
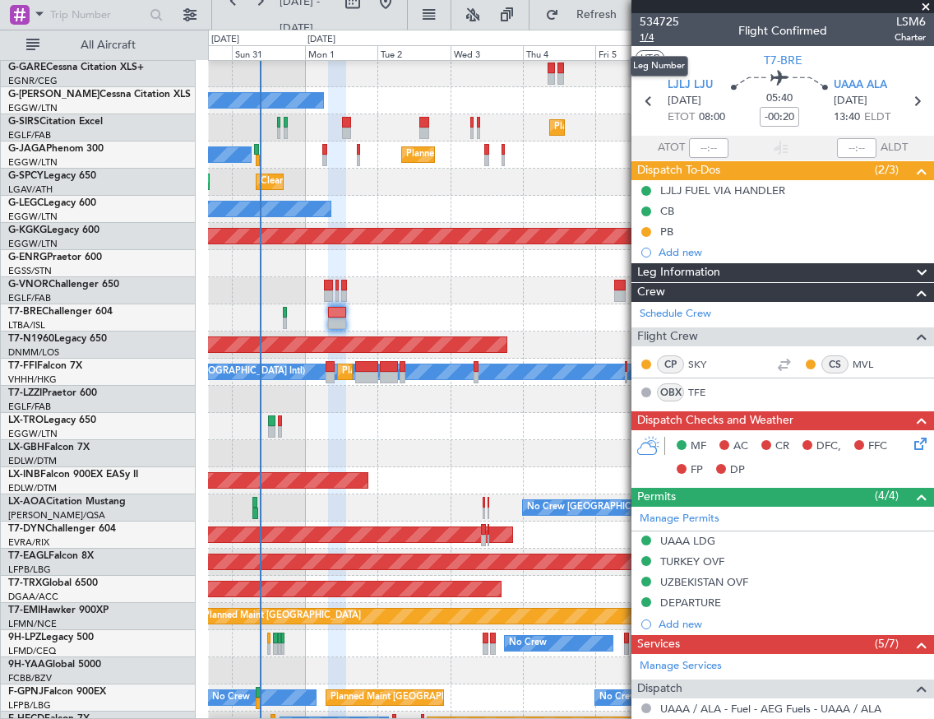
click at [646, 41] on span "1/4" at bounding box center [659, 37] width 39 height 14
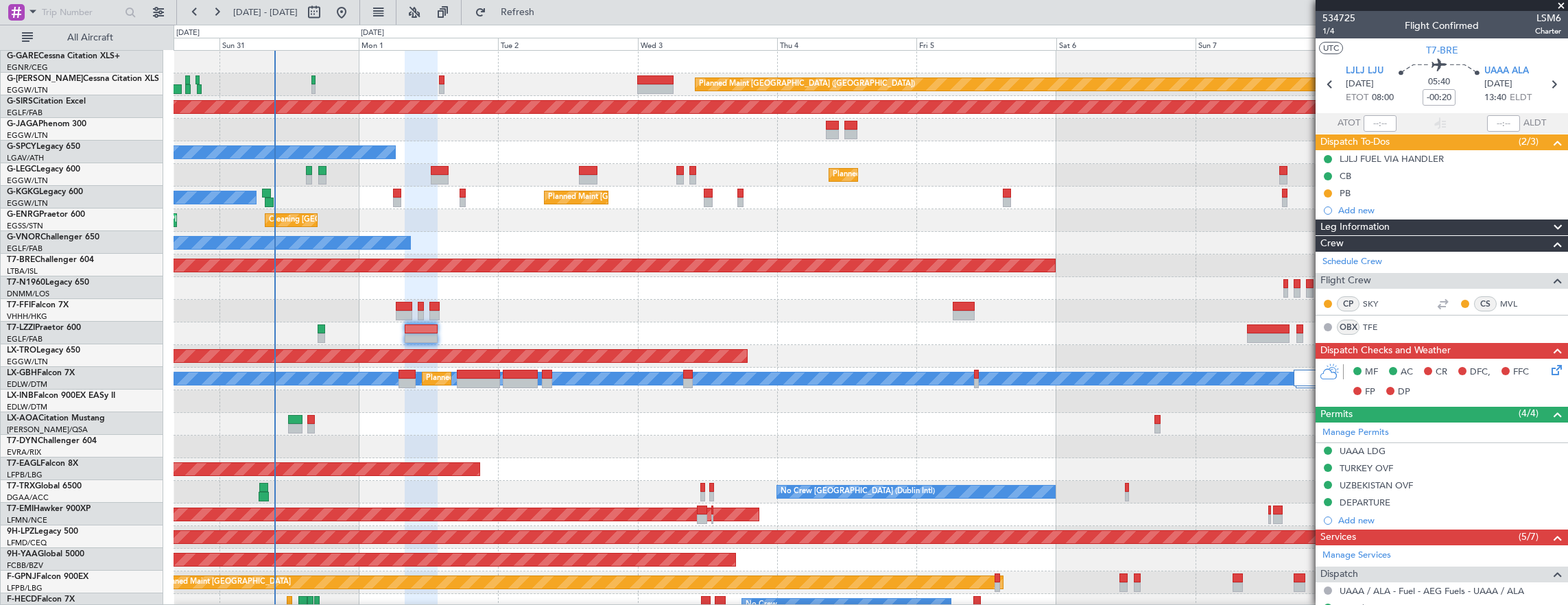
scroll to position [0, 0]
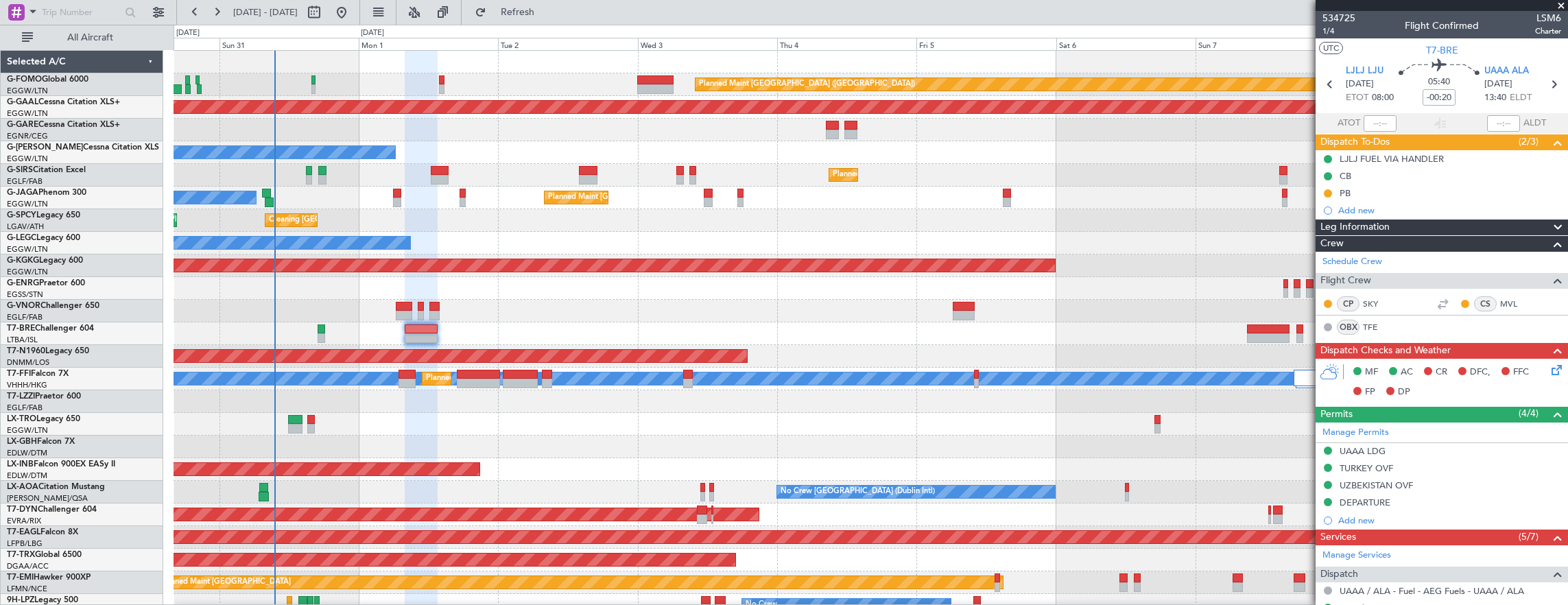
click at [476, 94] on div "Planned Maint [GEOGRAPHIC_DATA] ([GEOGRAPHIC_DATA]) Planned [GEOGRAPHIC_DATA] O…" at bounding box center [871, 436] width 1395 height 770
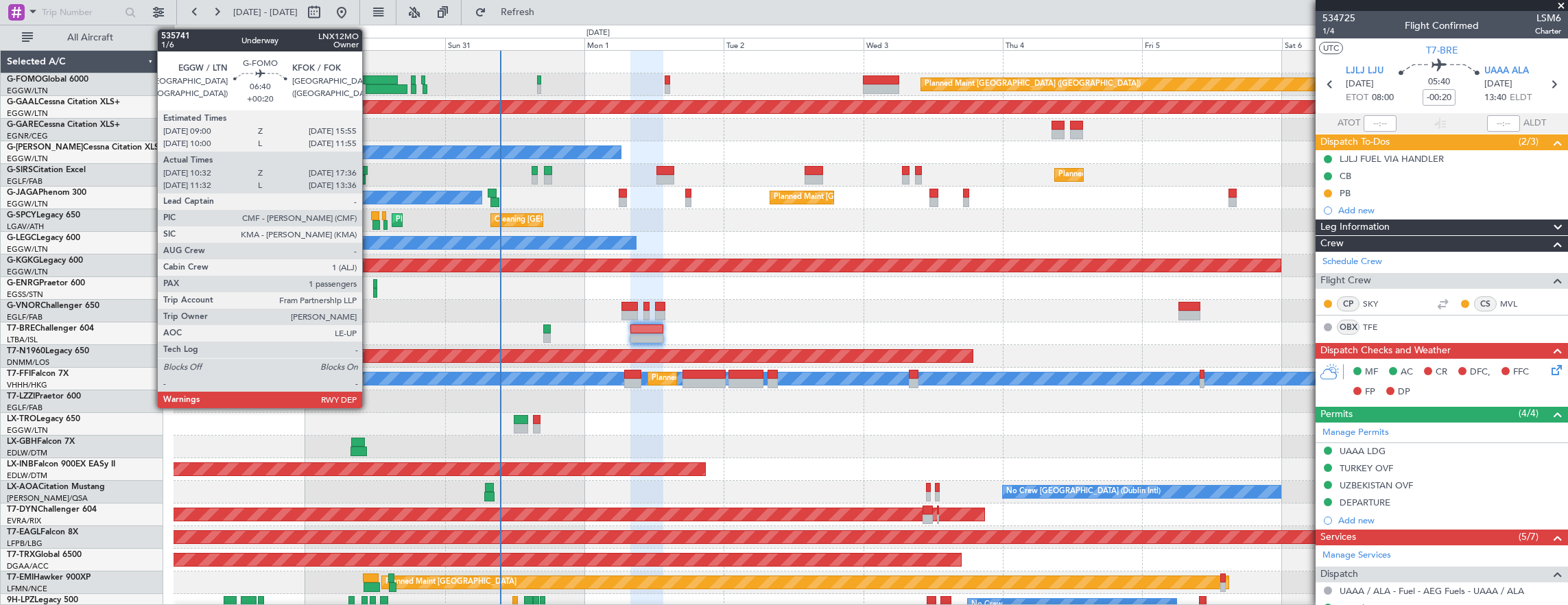
click at [369, 75] on div at bounding box center [377, 80] width 41 height 10
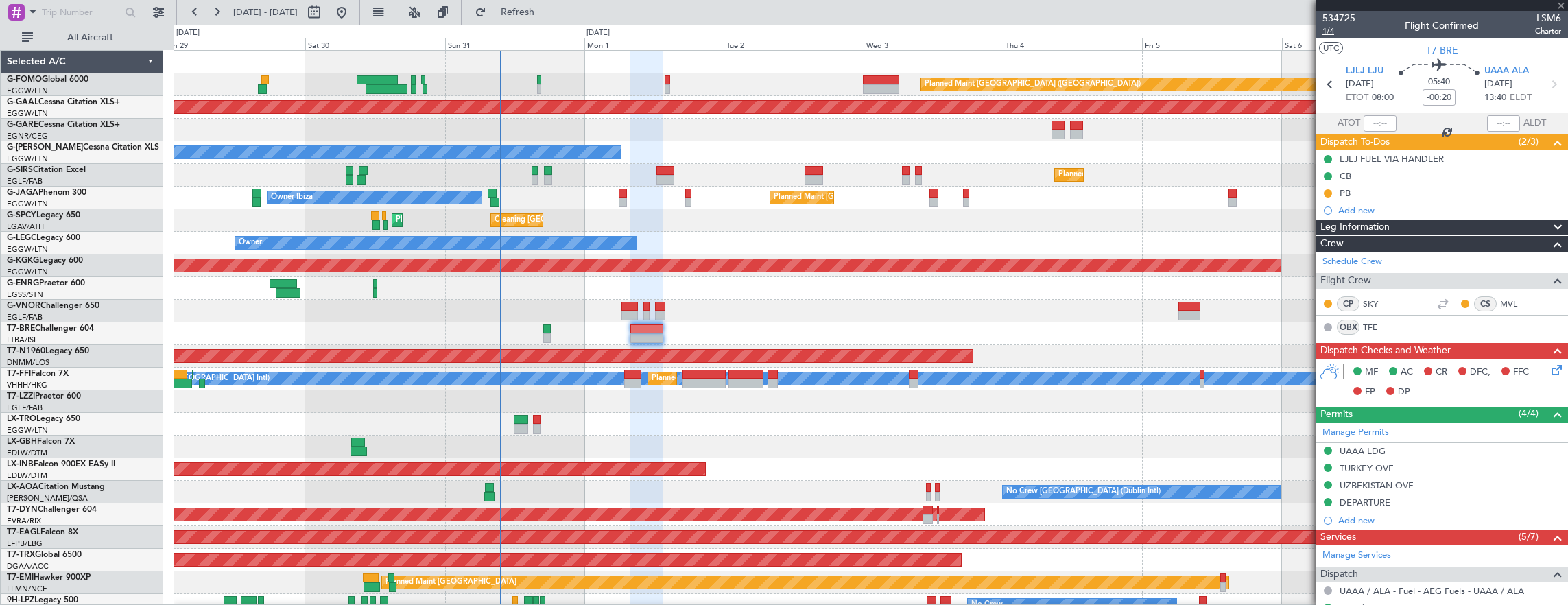
type input "+00:20"
type input "10:32"
type input "17:21"
type input "1"
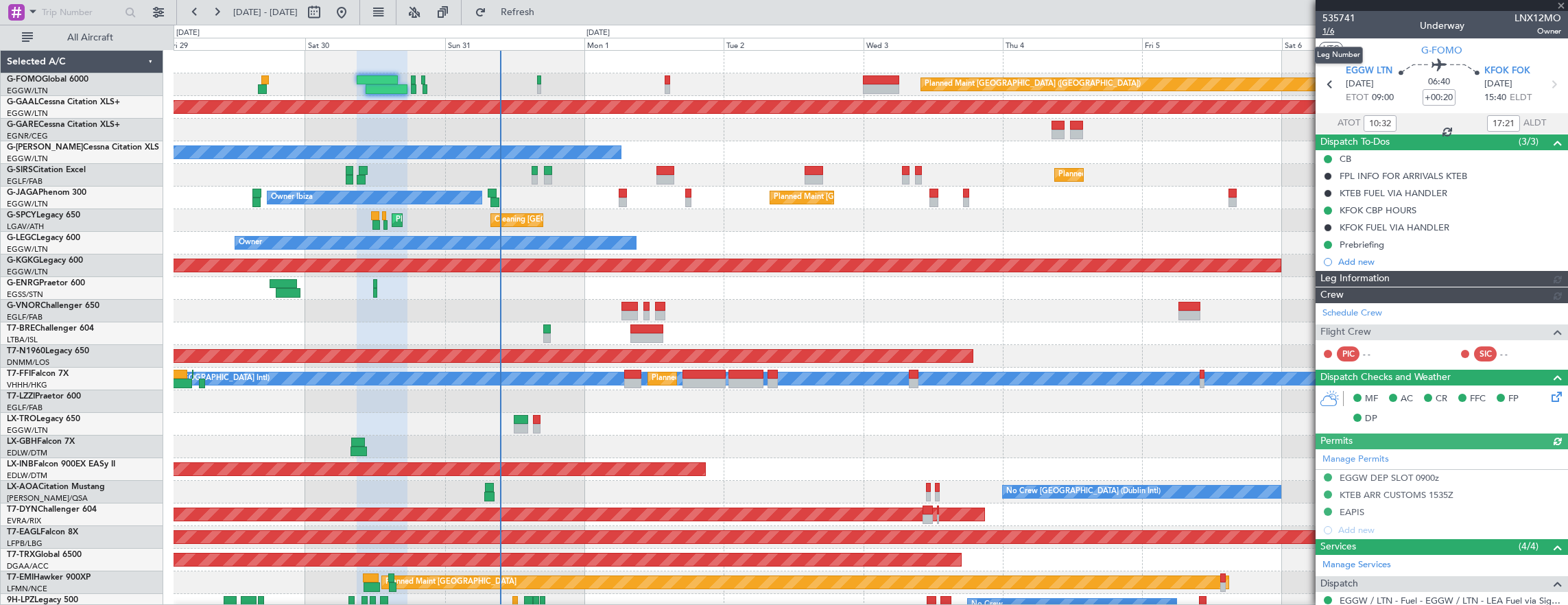
click at [1338, 27] on span "1/6" at bounding box center [1339, 31] width 33 height 12
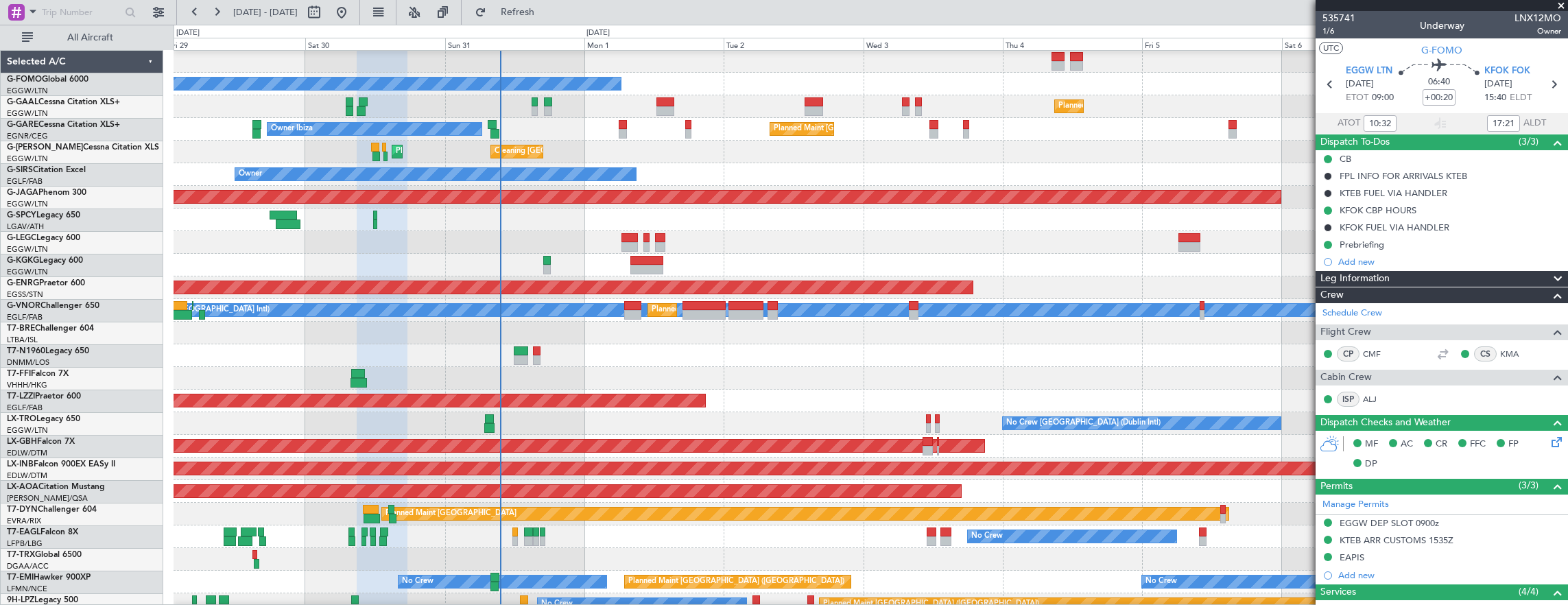
scroll to position [214, 0]
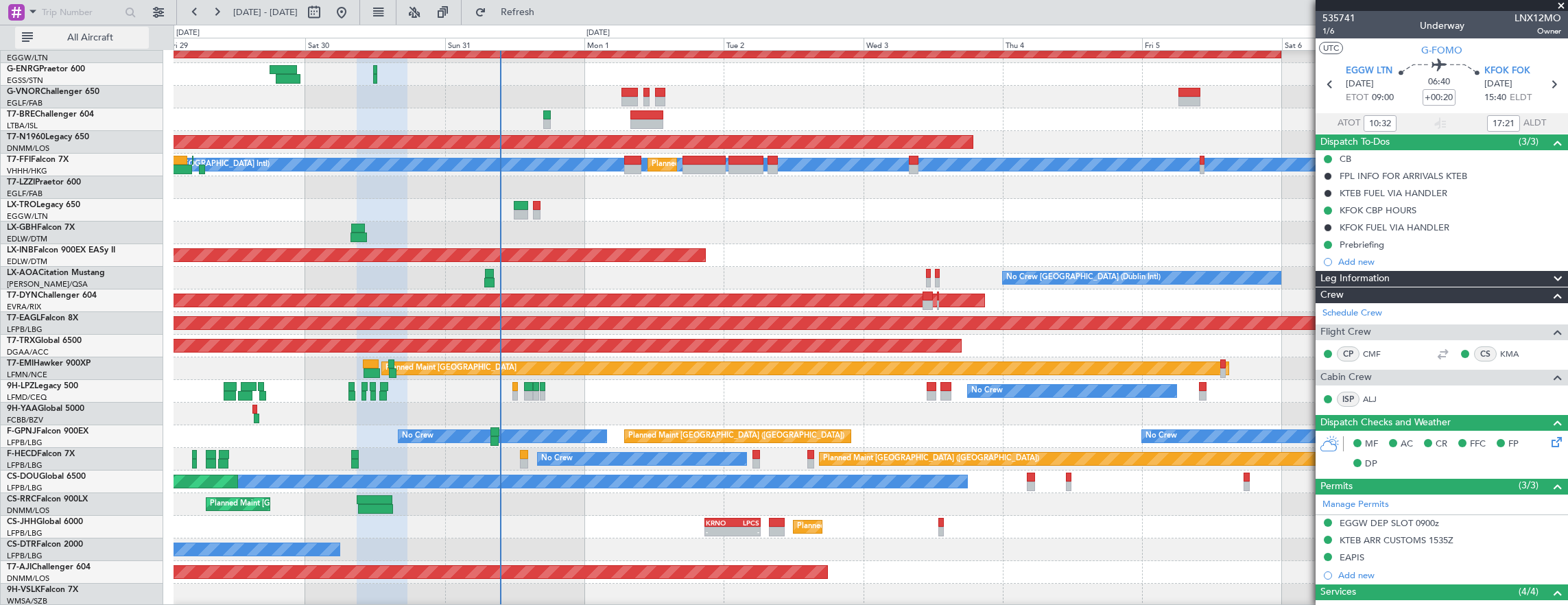
click at [125, 43] on button "All Aircraft" at bounding box center [82, 38] width 133 height 22
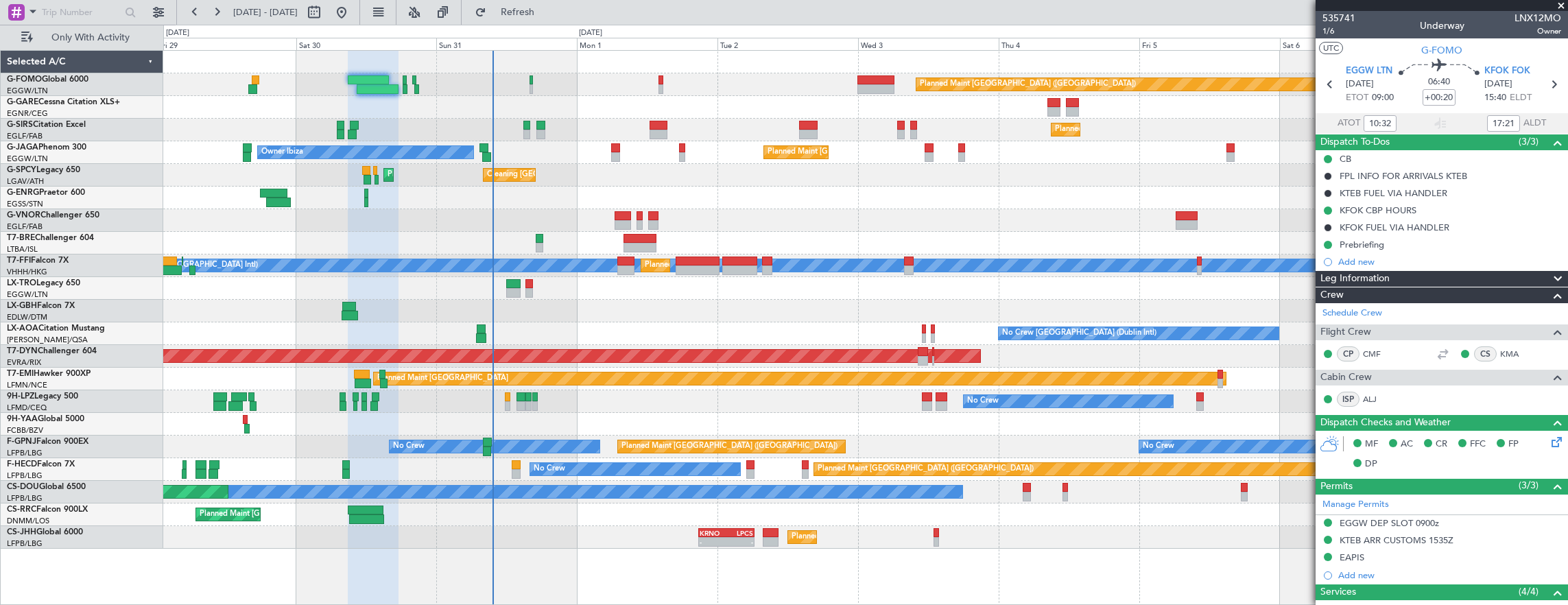
click at [630, 504] on div "Planned Maint [GEOGRAPHIC_DATA] ([GEOGRAPHIC_DATA]) Planned Maint [GEOGRAPHIC_D…" at bounding box center [866, 300] width 1405 height 498
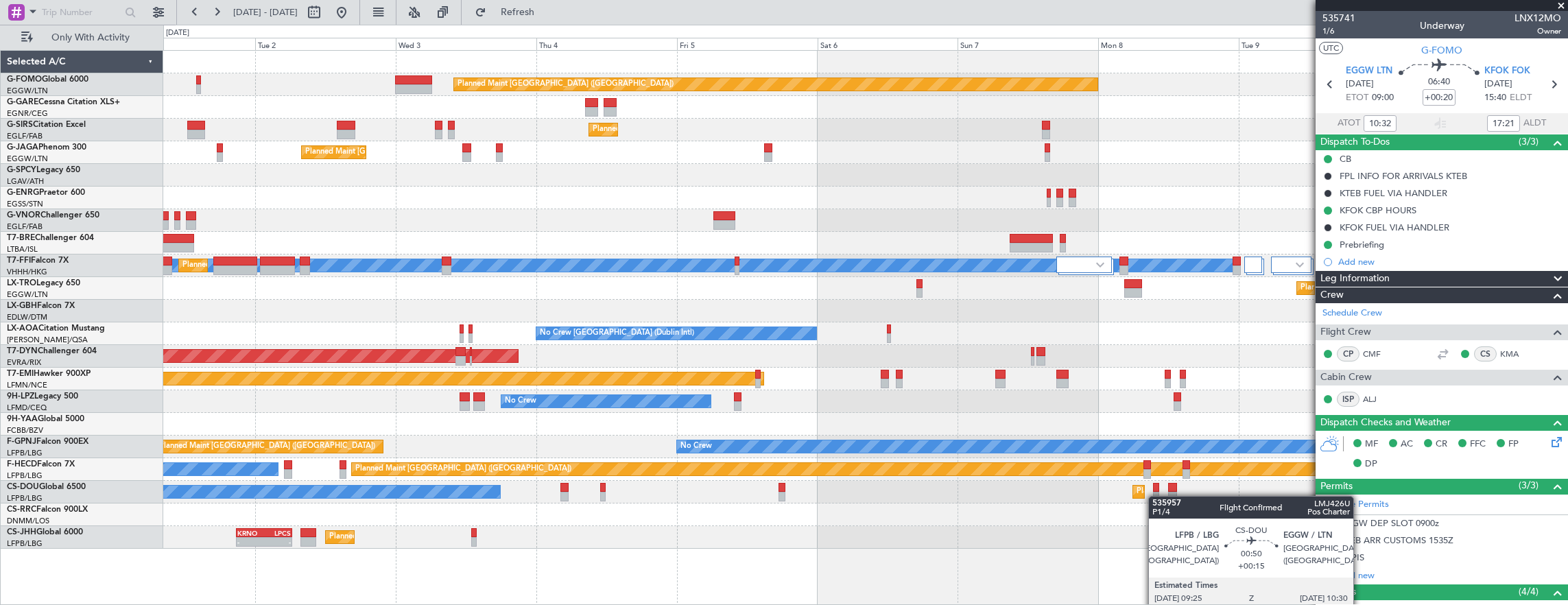
click at [605, 473] on div "Planned Maint [GEOGRAPHIC_DATA] ([GEOGRAPHIC_DATA]) Planned Maint [GEOGRAPHIC_D…" at bounding box center [866, 300] width 1405 height 498
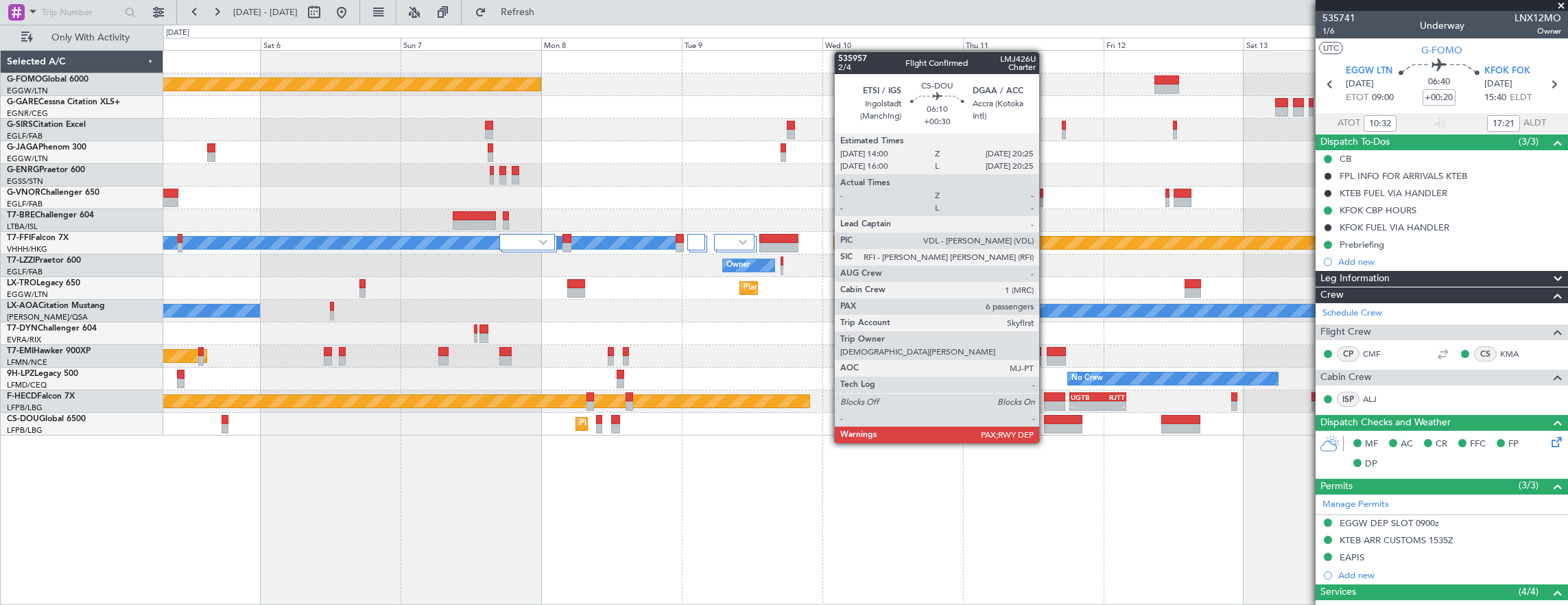
click at [1046, 424] on div at bounding box center [1063, 429] width 38 height 10
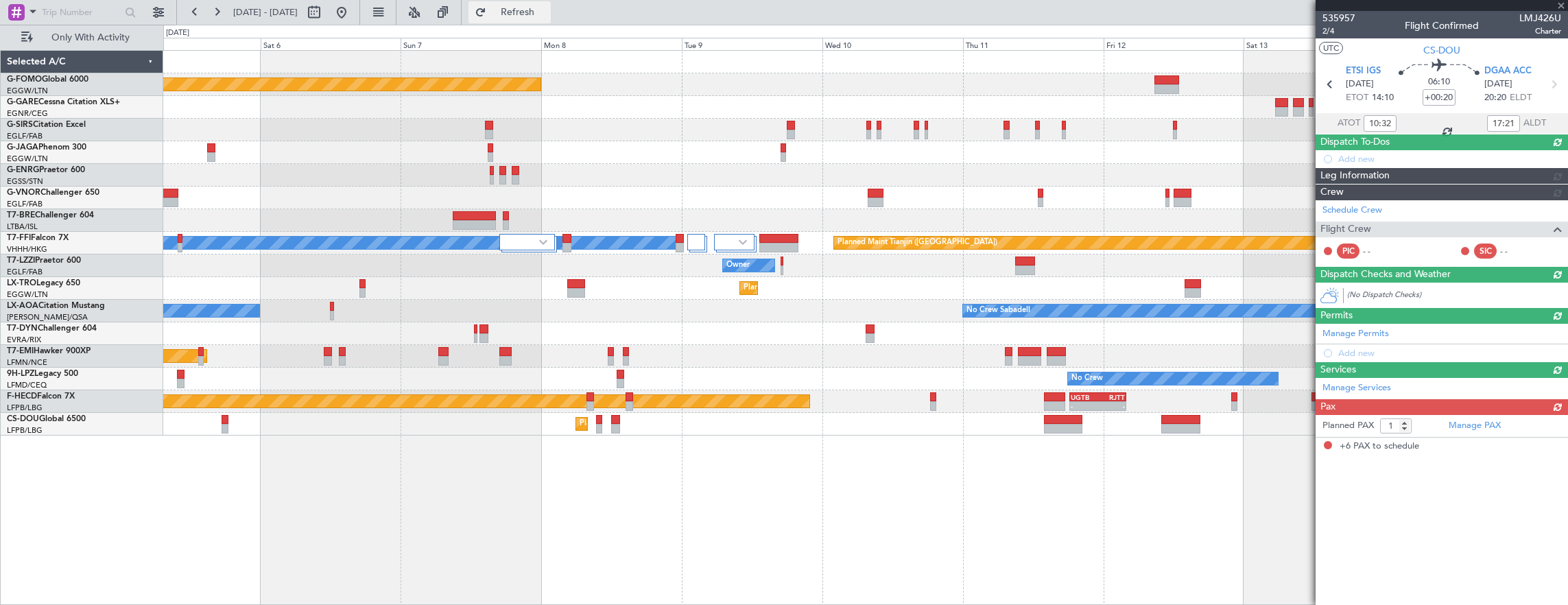
type input "+00:30"
type input "6"
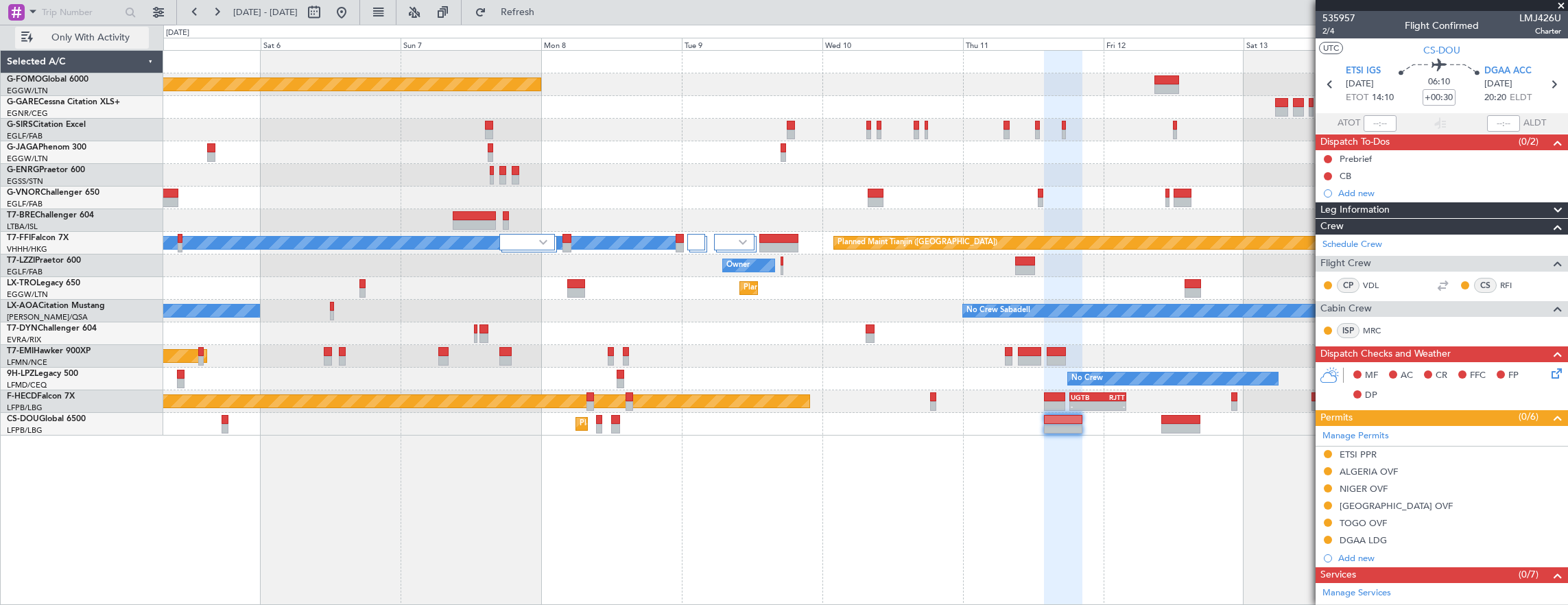
click at [84, 29] on button "Only With Activity" at bounding box center [82, 38] width 133 height 22
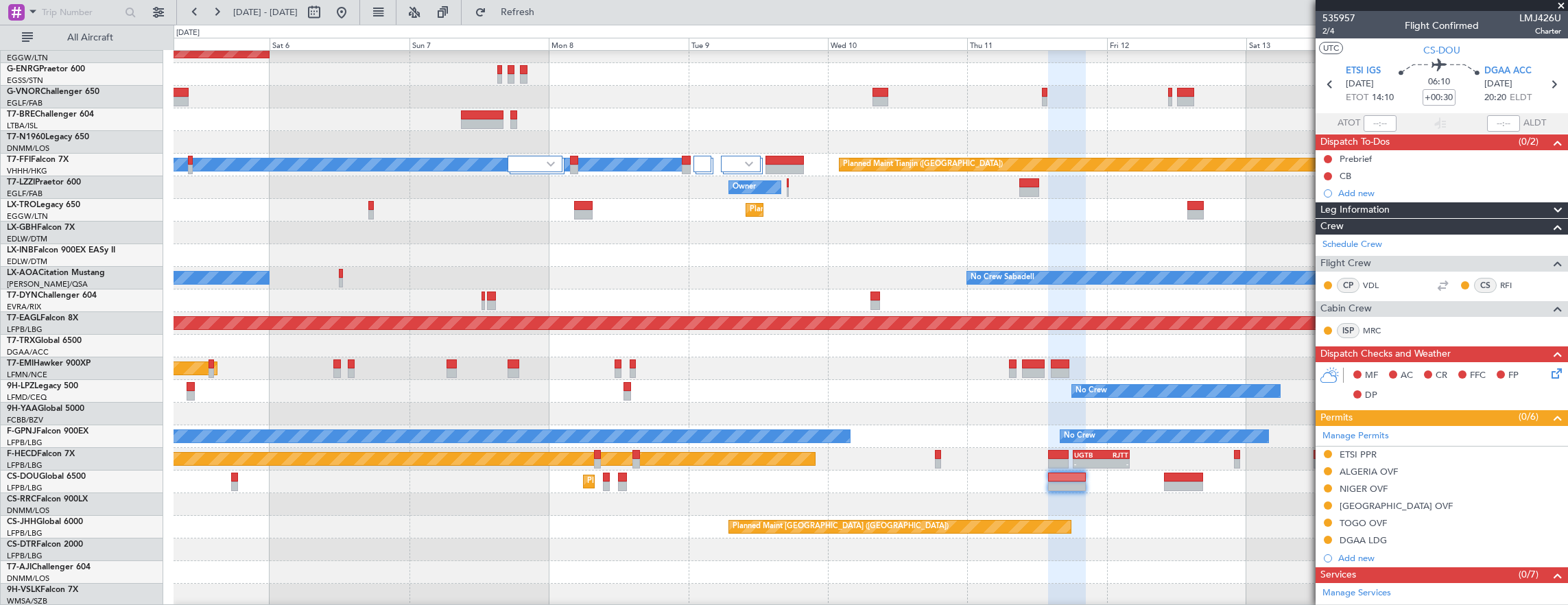
scroll to position [214, 0]
click at [57, 137] on link "T7-N1960 Legacy 650" at bounding box center [48, 138] width 83 height 8
